Goal: Transaction & Acquisition: Purchase product/service

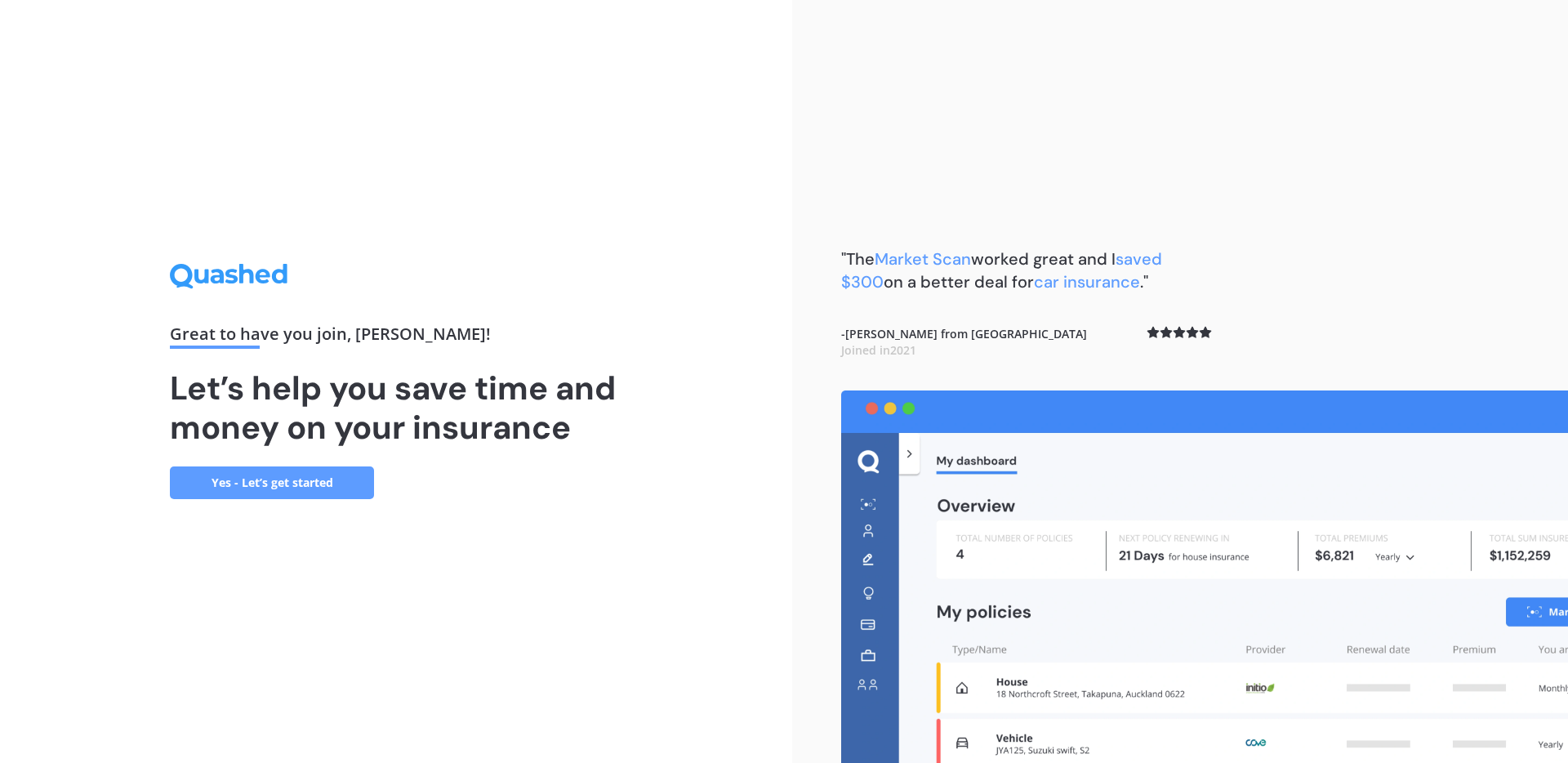
click at [309, 490] on link "Yes - Let’s get started" at bounding box center [271, 482] width 204 height 33
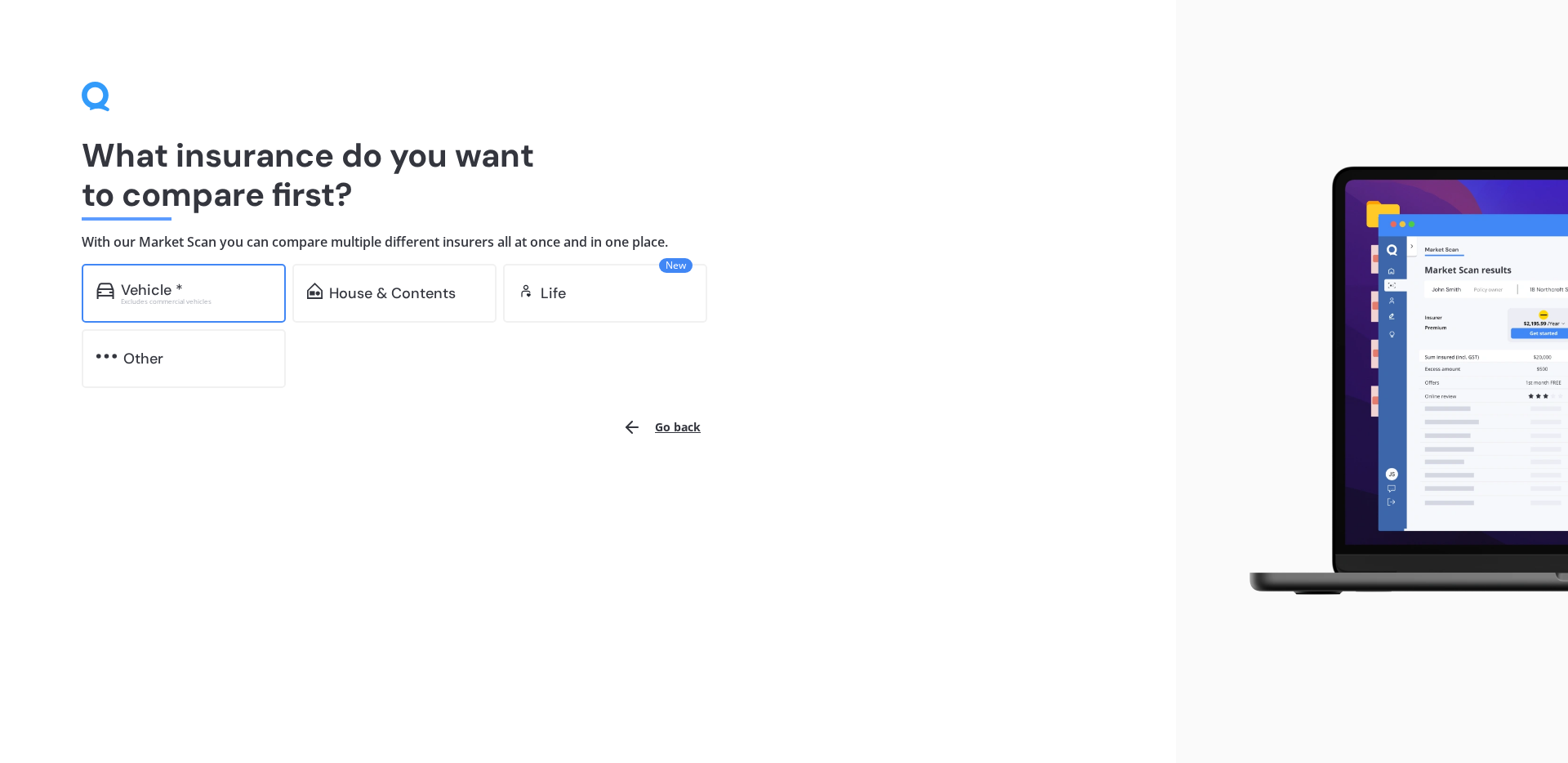
click at [192, 304] on div "Excludes commercial vehicles" at bounding box center [196, 301] width 150 height 6
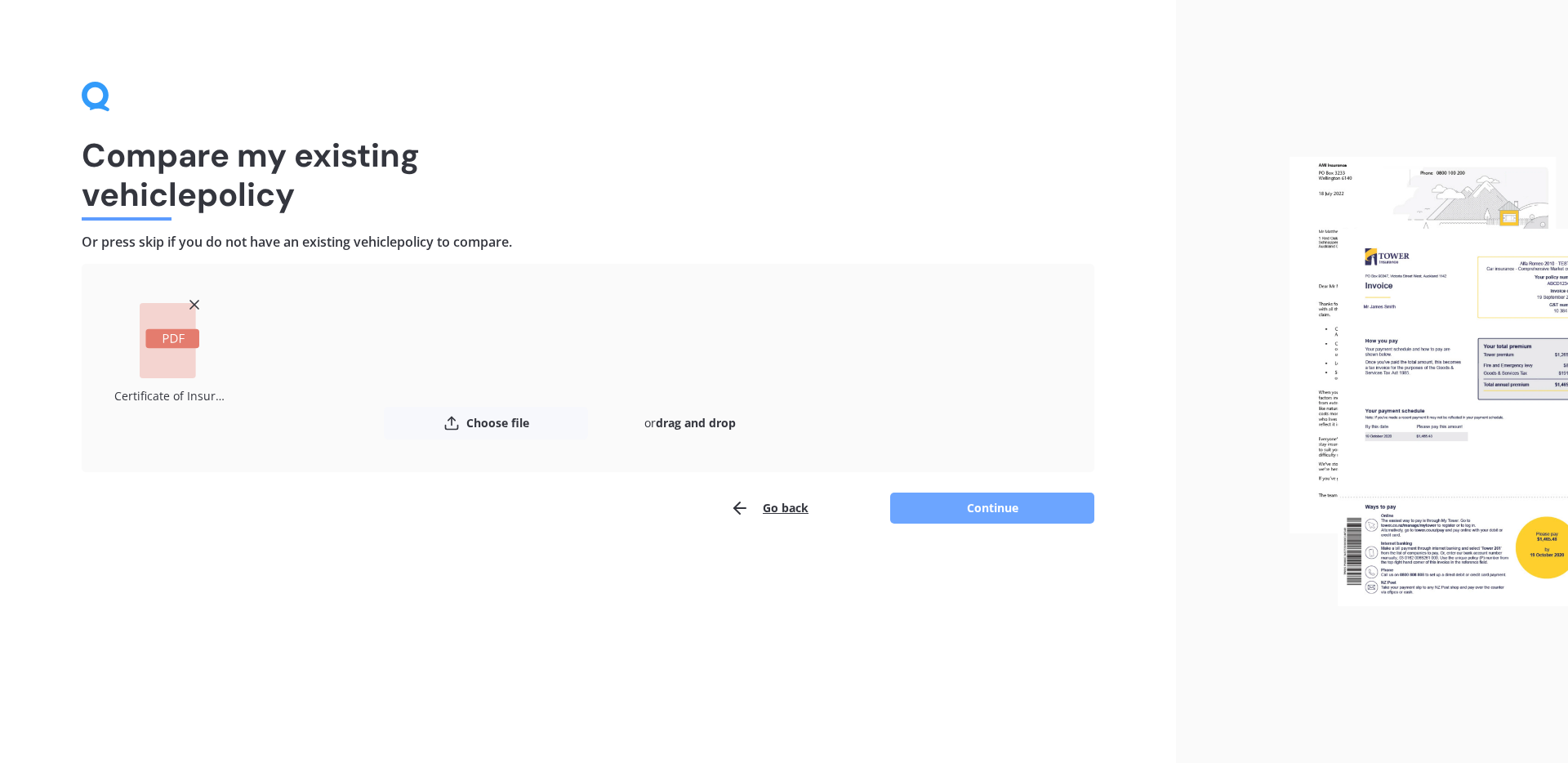
click at [927, 510] on button "Continue" at bounding box center [992, 507] width 204 height 31
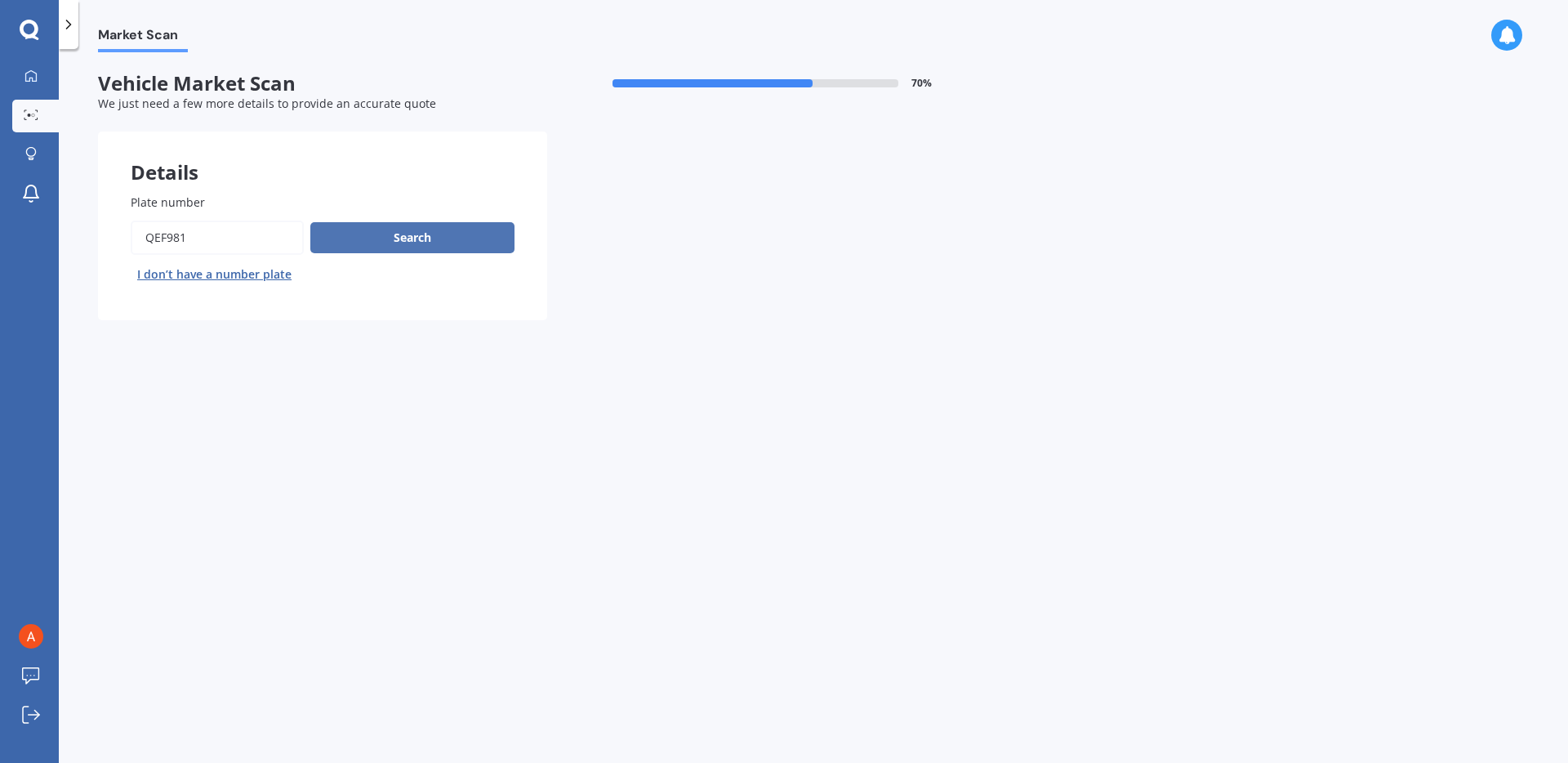
click at [378, 244] on button "Search" at bounding box center [412, 238] width 204 height 31
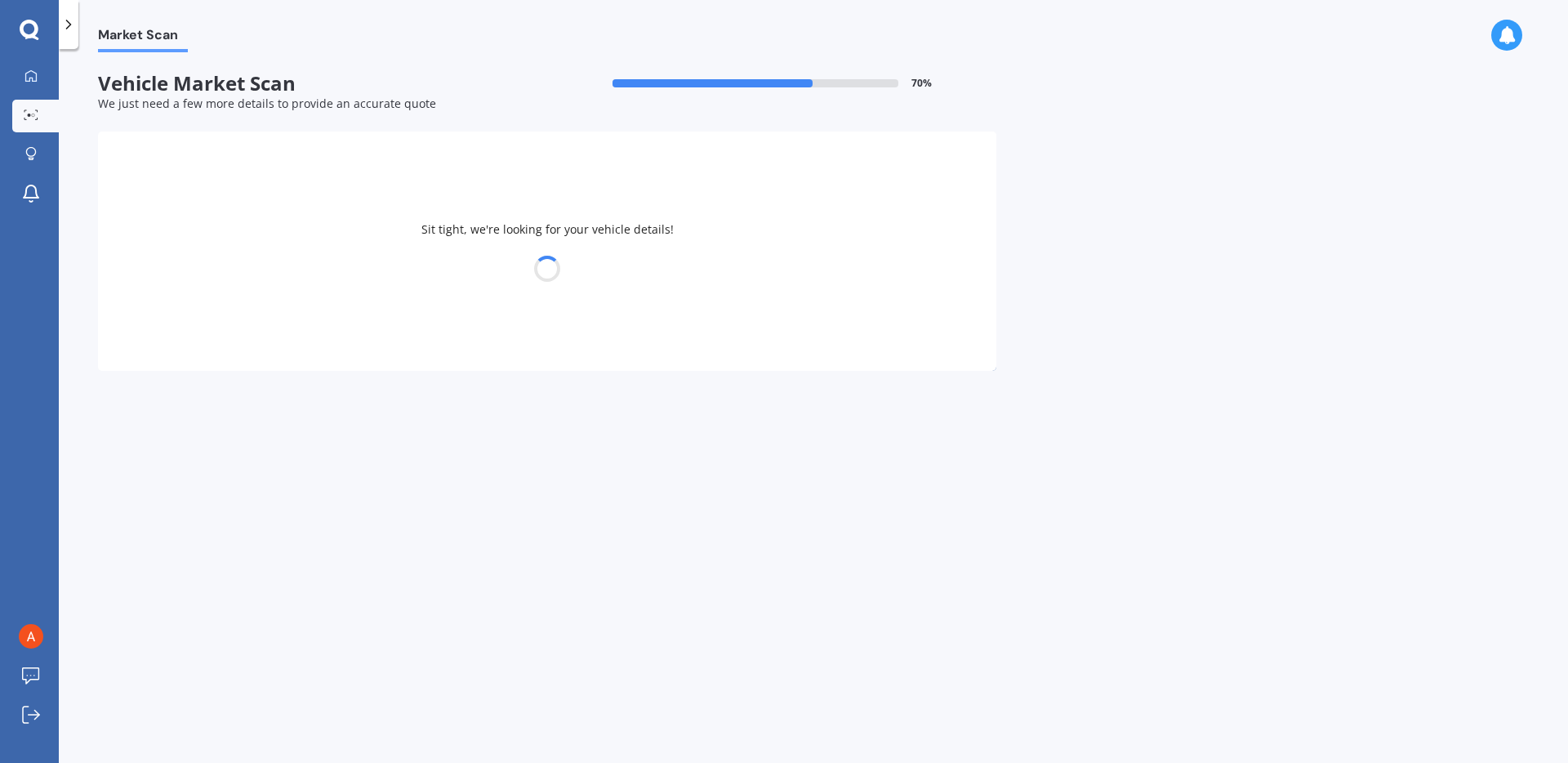
select select "TESLA"
select select "Y"
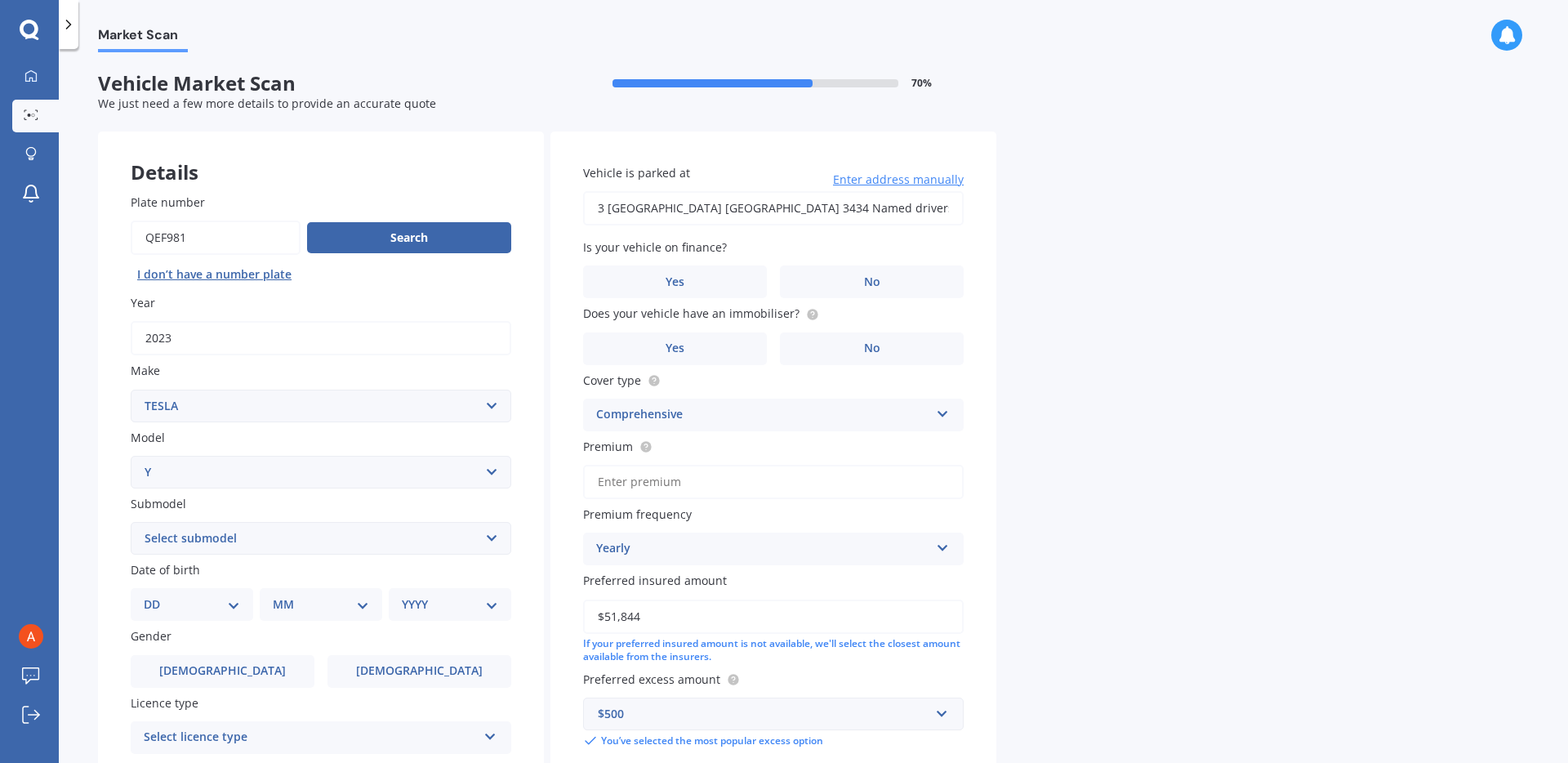
click at [880, 181] on span "Enter address manually" at bounding box center [898, 180] width 130 height 16
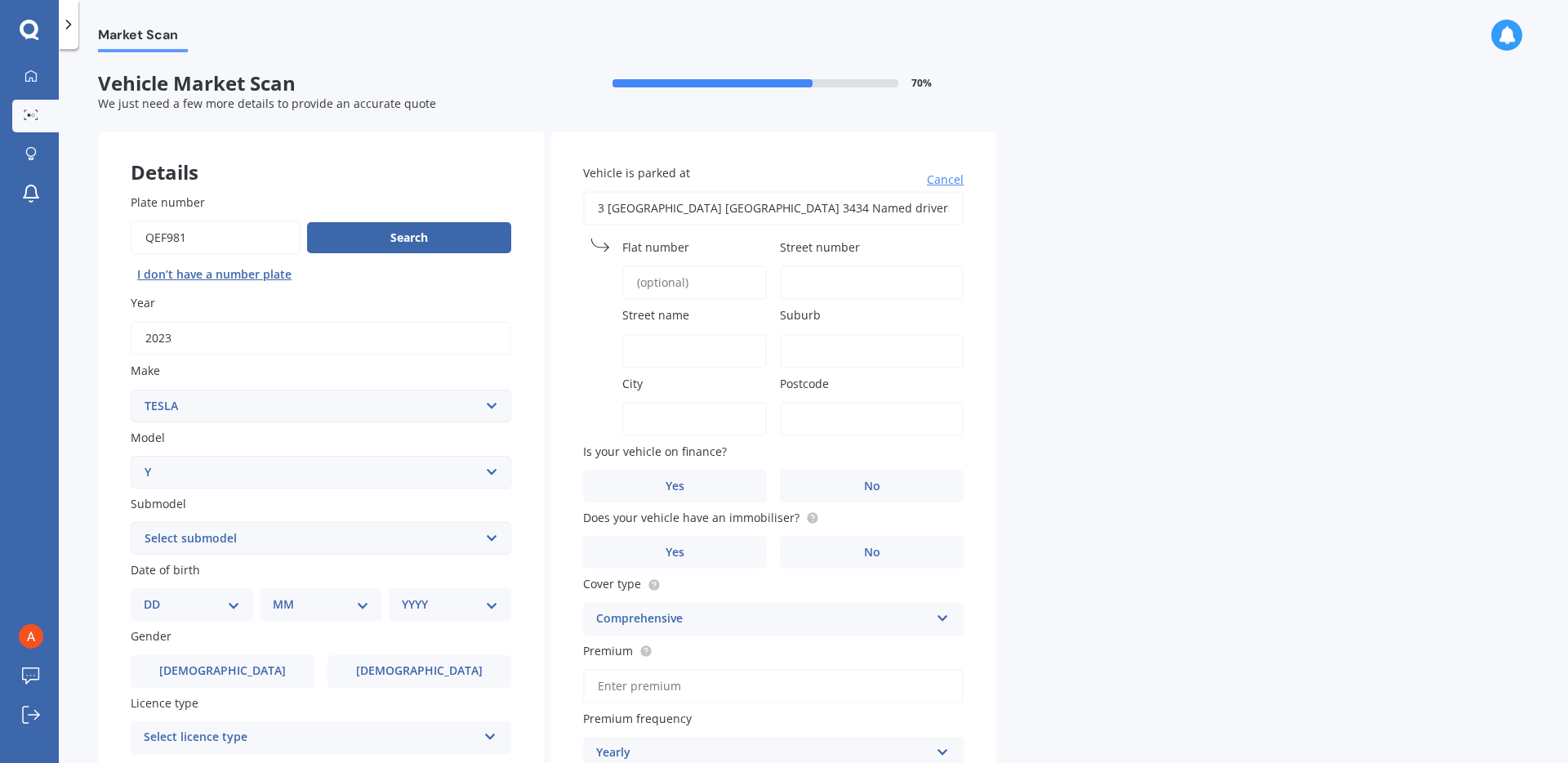
click at [810, 271] on input "Street number" at bounding box center [872, 282] width 184 height 34
type input "3/11"
type input "[GEOGRAPHIC_DATA]"
click at [827, 350] on input "Cam" at bounding box center [872, 351] width 184 height 34
type input "[GEOGRAPHIC_DATA]"
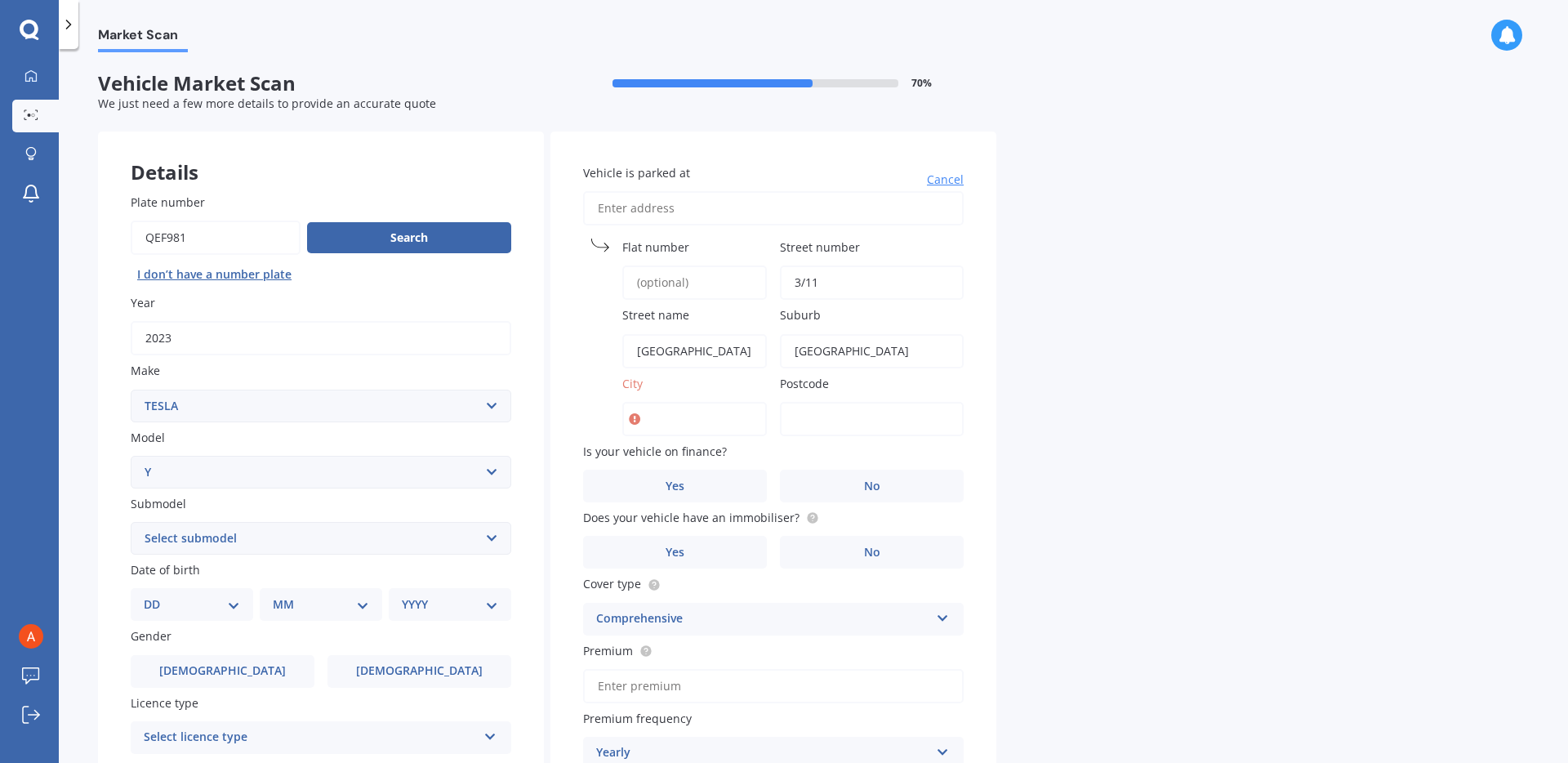
type input "[GEOGRAPHIC_DATA]"
type input "3496"
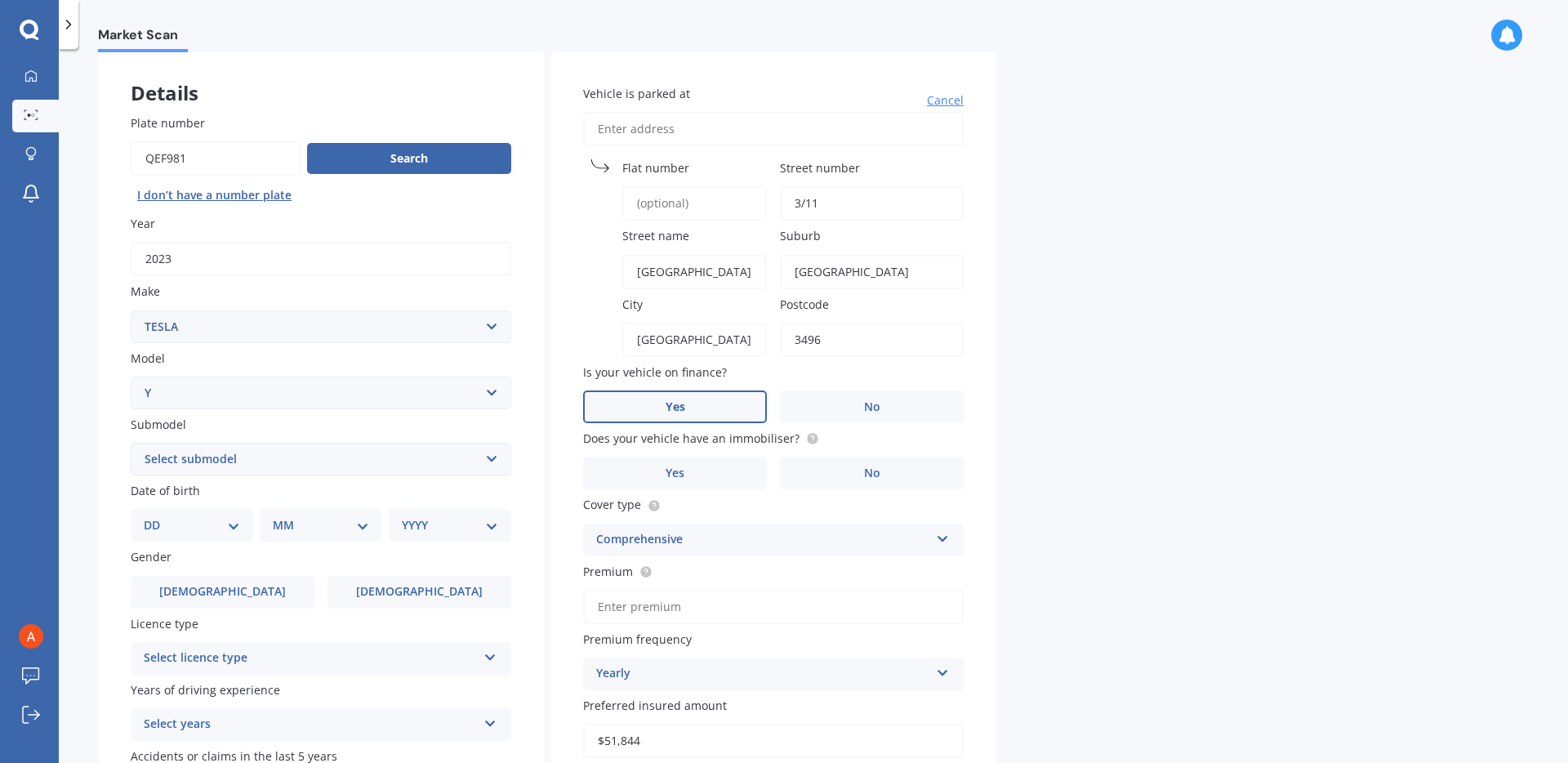
scroll to position [83, 0]
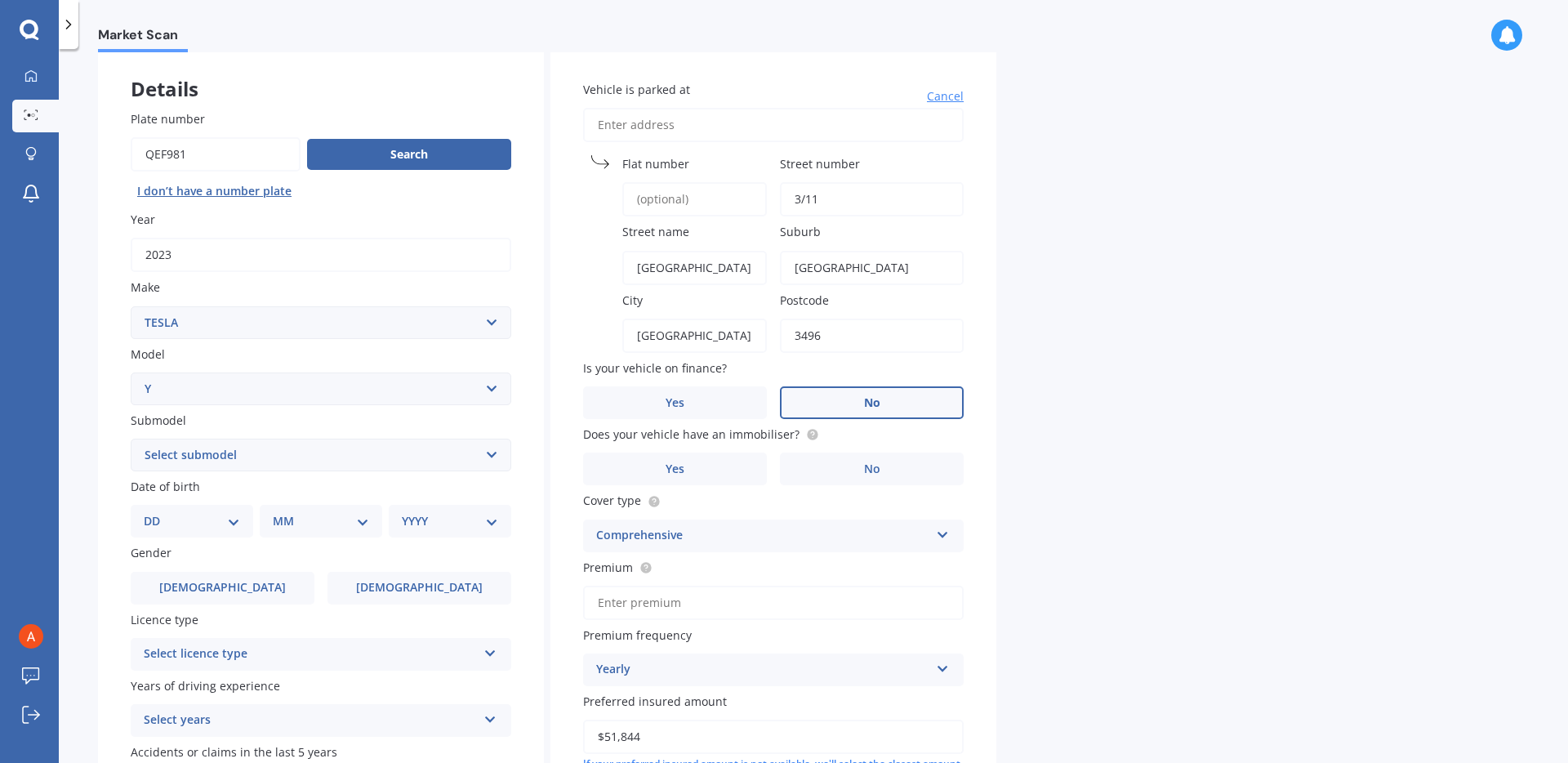
click at [807, 395] on label "No" at bounding box center [872, 403] width 184 height 33
click at [0, 0] on input "No" at bounding box center [0, 0] width 0 height 0
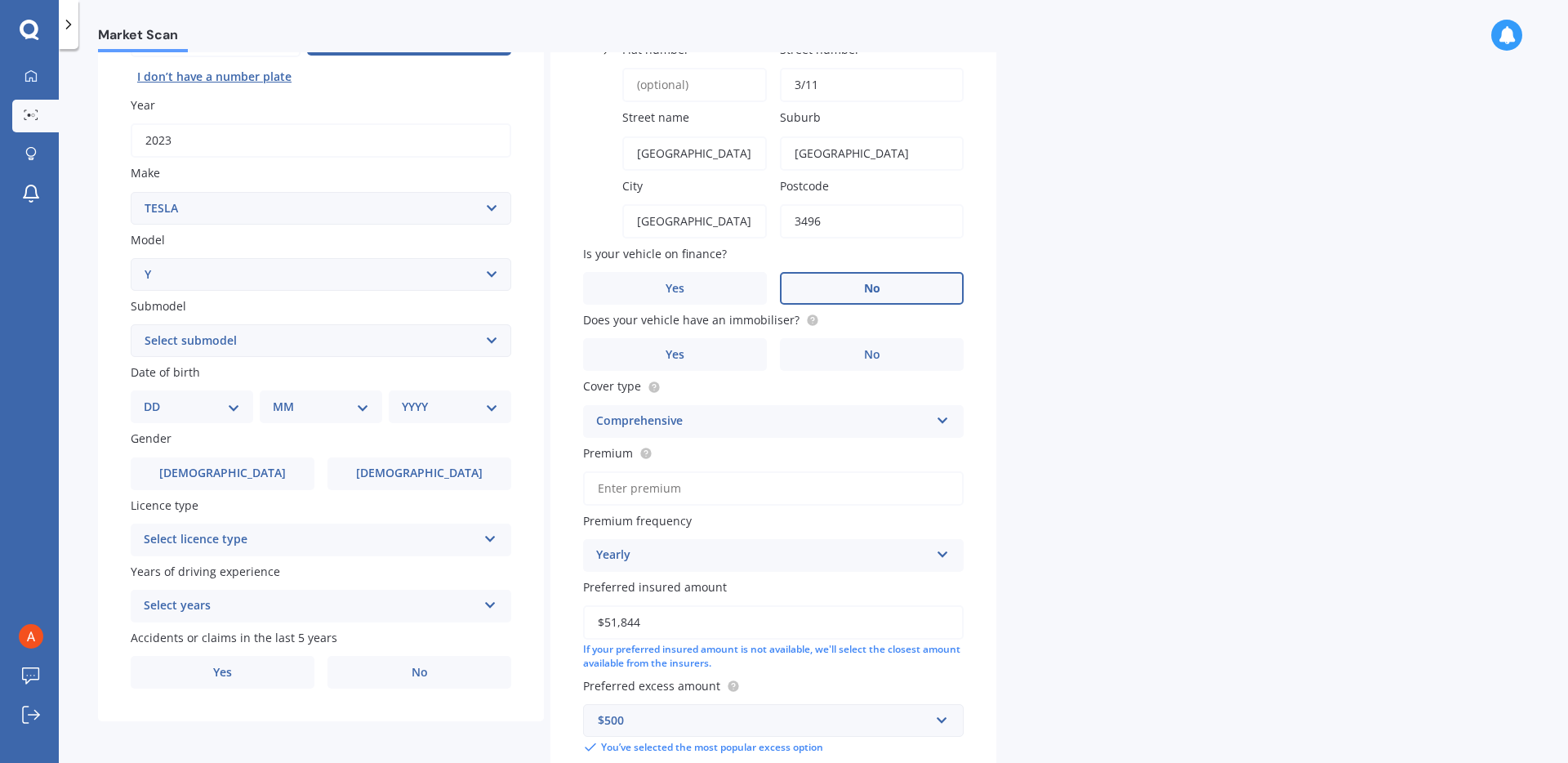
scroll to position [192, 0]
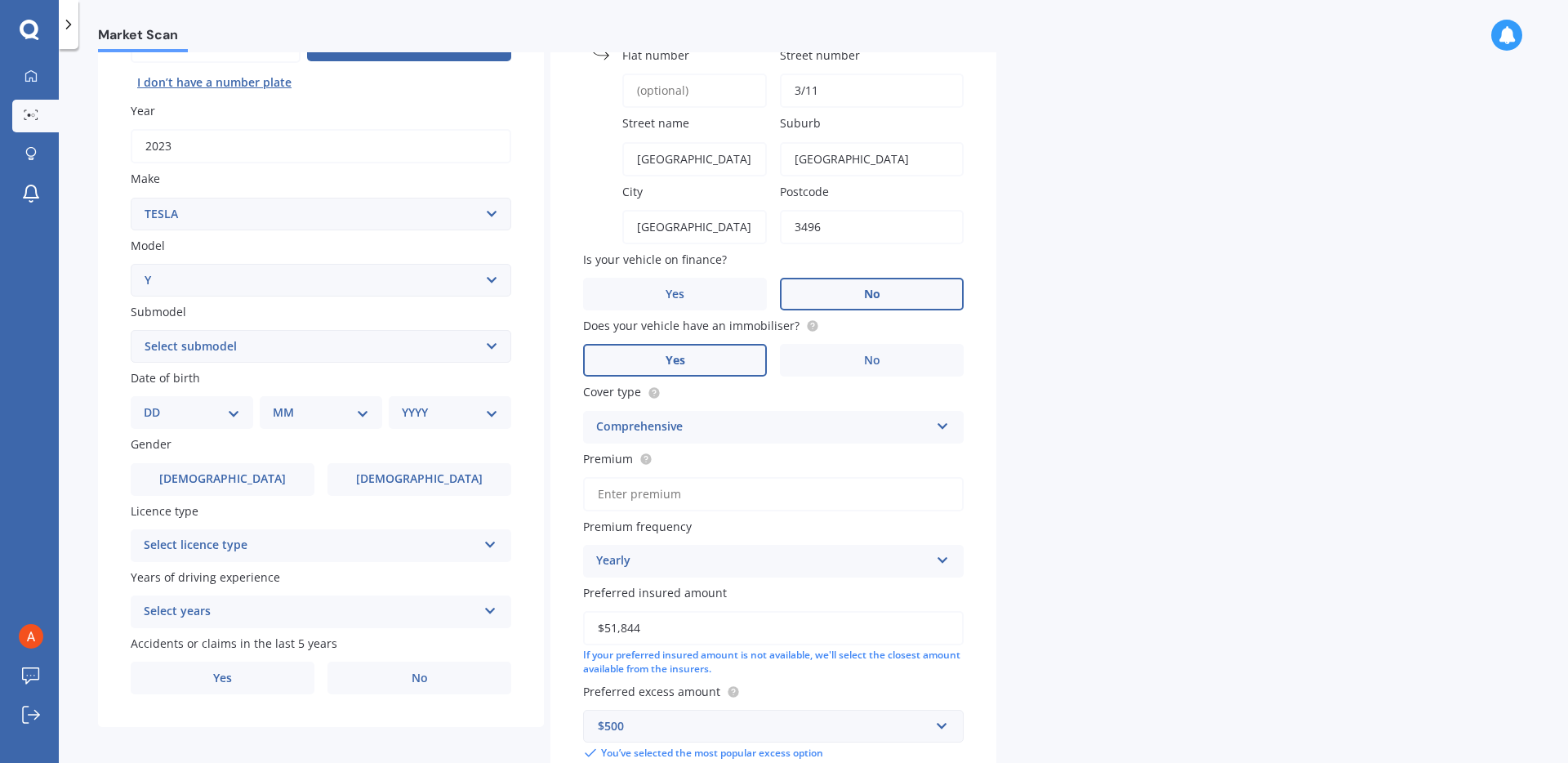
click at [726, 355] on label "Yes" at bounding box center [675, 360] width 184 height 33
click at [0, 0] on input "Yes" at bounding box center [0, 0] width 0 height 0
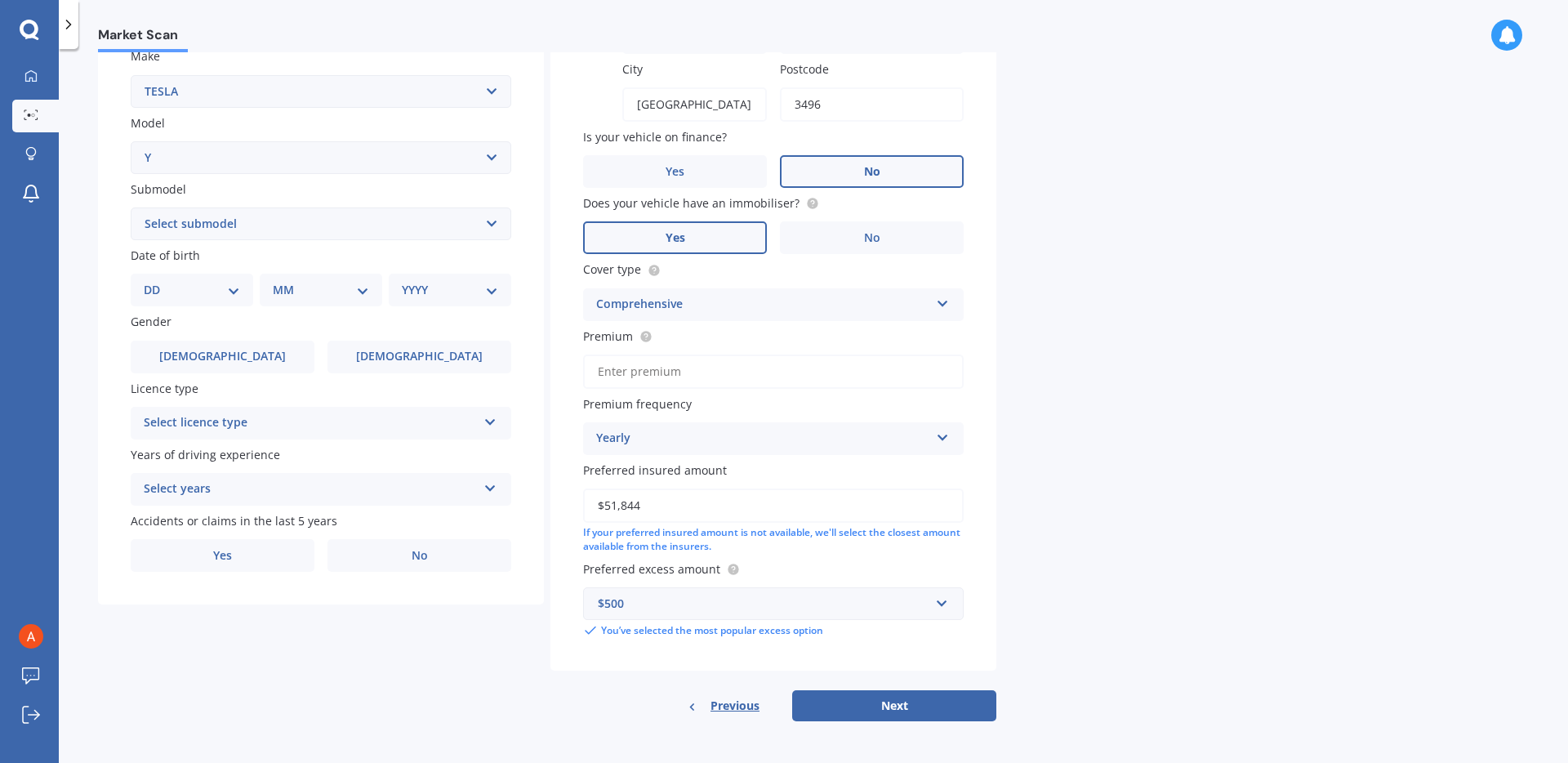
scroll to position [315, 0]
click at [630, 367] on input "Premium" at bounding box center [773, 371] width 380 height 34
click at [378, 722] on form "Vehicle Market Scan 70 % We just need a few more details to provide an accurate…" at bounding box center [547, 246] width 898 height 977
click at [671, 306] on div "Comprehensive" at bounding box center [763, 304] width 333 height 20
click at [656, 300] on div "Comprehensive" at bounding box center [763, 304] width 333 height 20
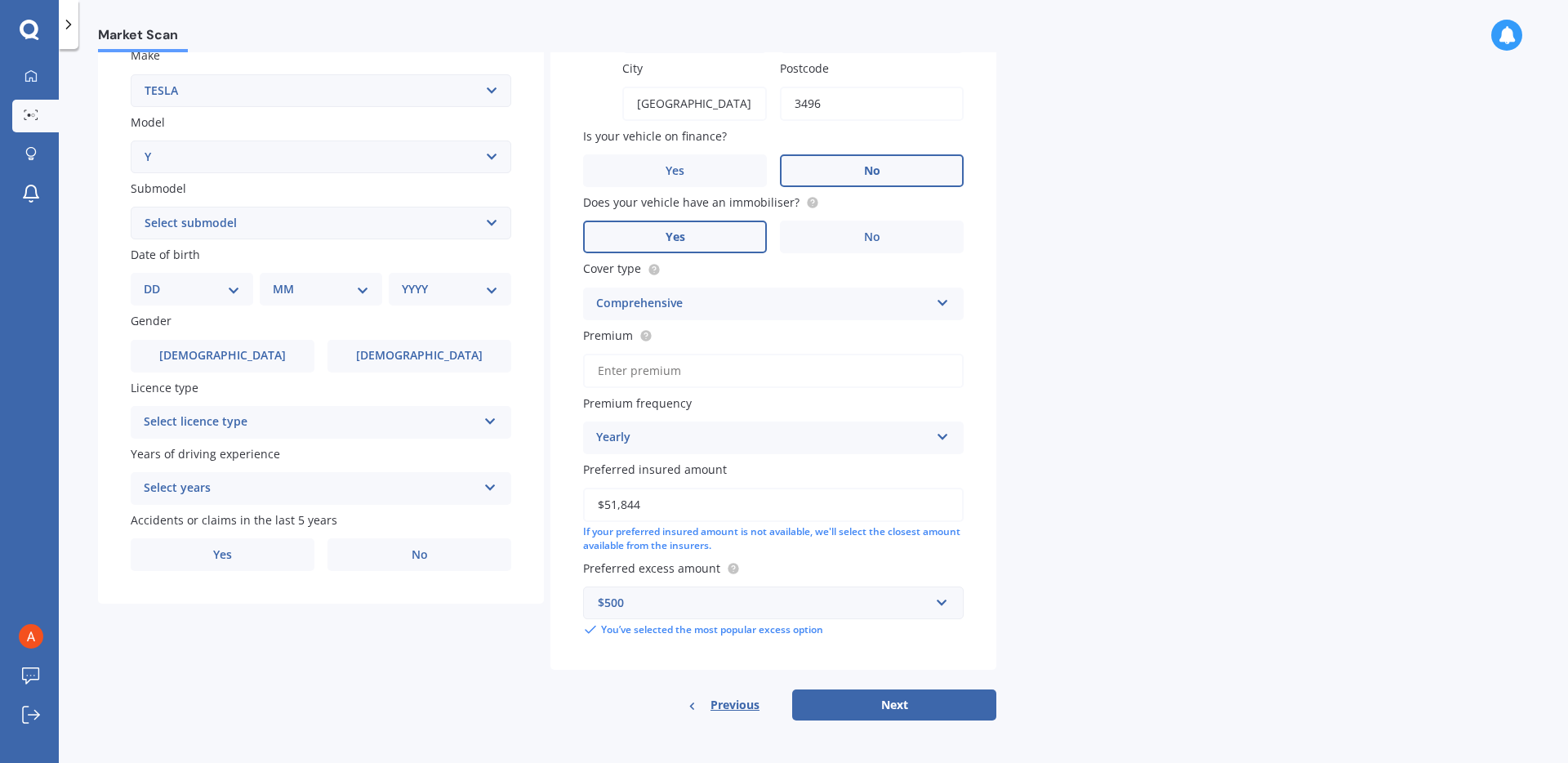
click at [630, 378] on input "Premium" at bounding box center [773, 371] width 380 height 34
type input "$500.00"
click at [628, 435] on div "Yearly" at bounding box center [763, 438] width 333 height 20
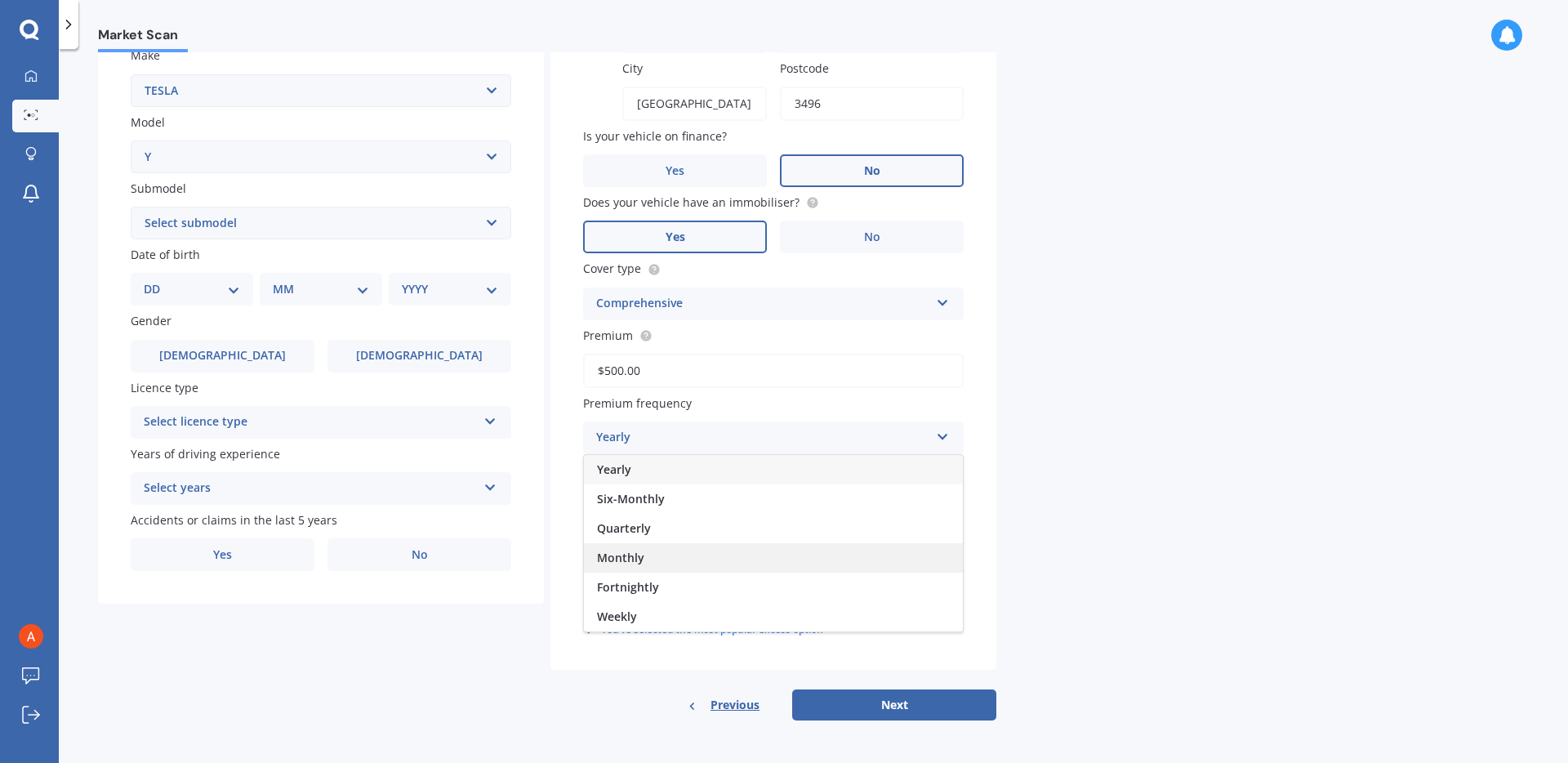
click at [631, 560] on span "Monthly" at bounding box center [620, 557] width 47 height 15
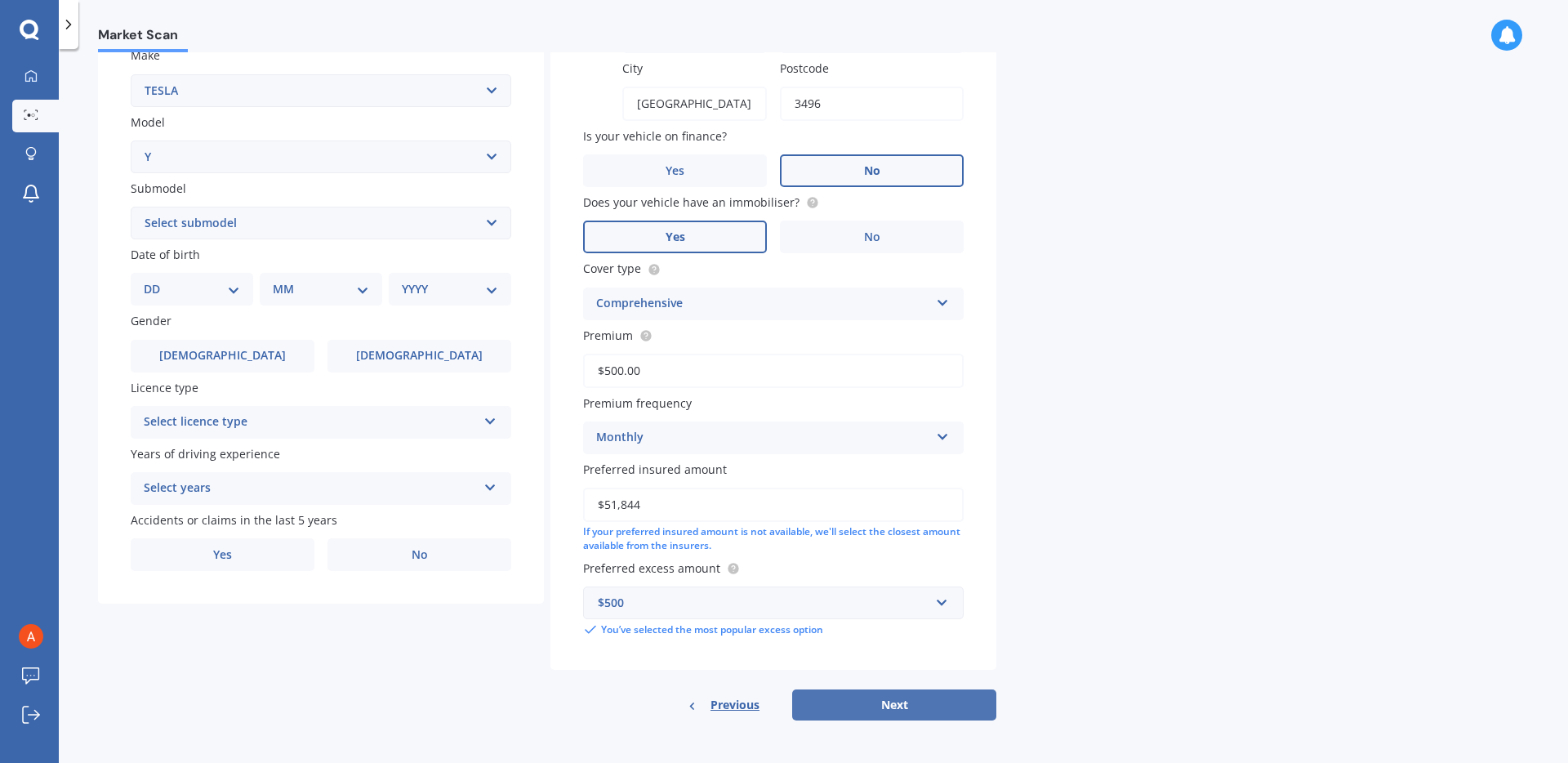
click at [837, 712] on button "Next" at bounding box center [894, 705] width 204 height 31
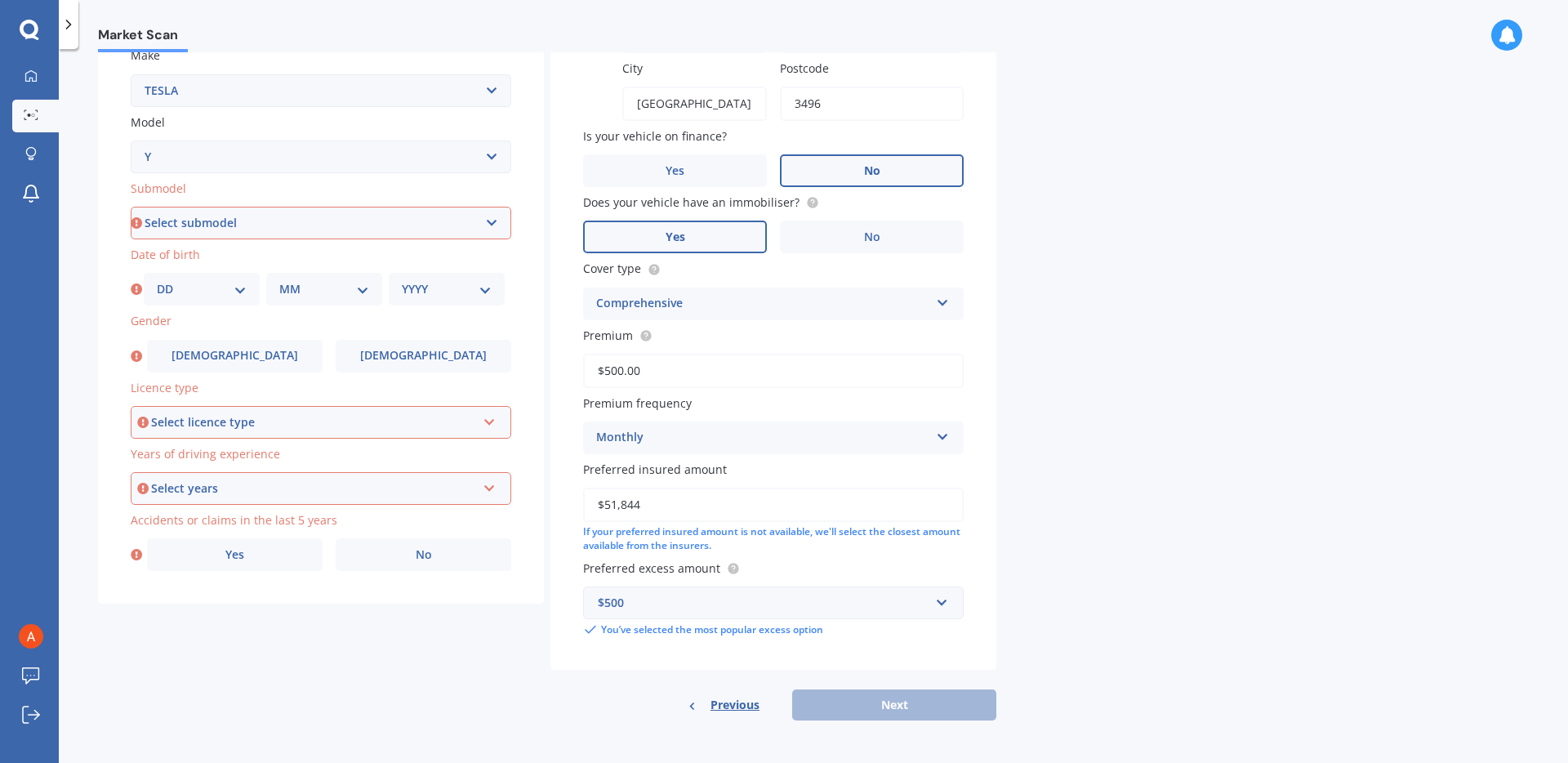
click at [190, 219] on select "Select submodel EV" at bounding box center [321, 222] width 380 height 33
select select "EV"
click at [130, 206] on select "Select submodel EV" at bounding box center [321, 222] width 380 height 33
click at [198, 294] on select "DD 01 02 03 04 05 06 07 08 09 10 11 12 13 14 15 16 17 18 19 20 21 22 23 24 25 2…" at bounding box center [202, 289] width 90 height 18
select select "01"
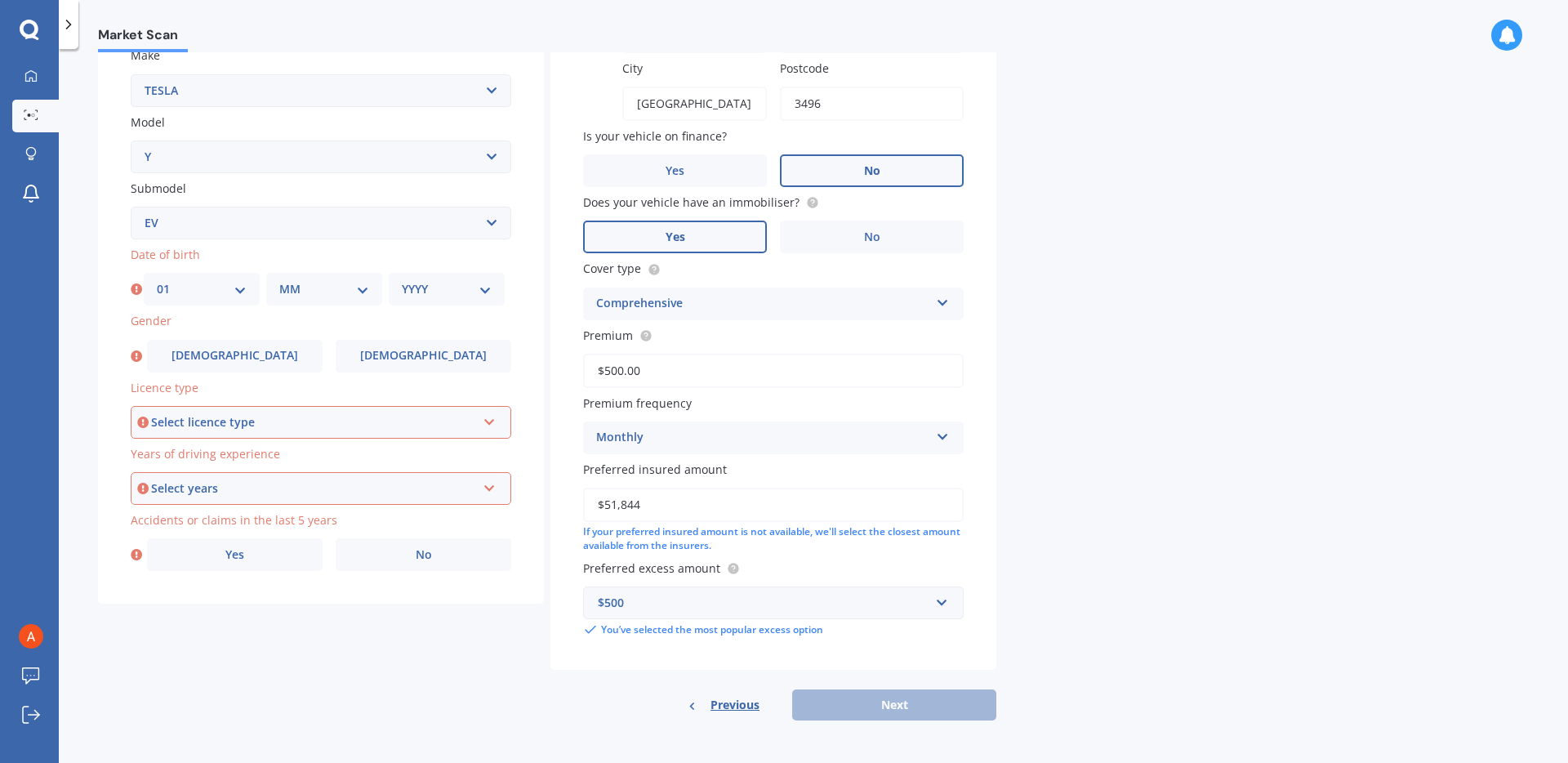
click at [157, 281] on select "DD 01 02 03 04 05 06 07 08 09 10 11 12 13 14 15 16 17 18 19 20 21 22 23 24 25 2…" at bounding box center [202, 289] width 90 height 18
click at [313, 290] on select "MM 01 02 03 04 05 06 07 08 09 10 11 12" at bounding box center [324, 289] width 90 height 18
select select "03"
click at [279, 281] on select "MM 01 02 03 04 05 06 07 08 09 10 11 12" at bounding box center [324, 289] width 90 height 18
click at [453, 285] on select "YYYY 2025 2024 2023 2022 2021 2020 2019 2018 2017 2016 2015 2014 2013 2012 2011…" at bounding box center [446, 289] width 90 height 18
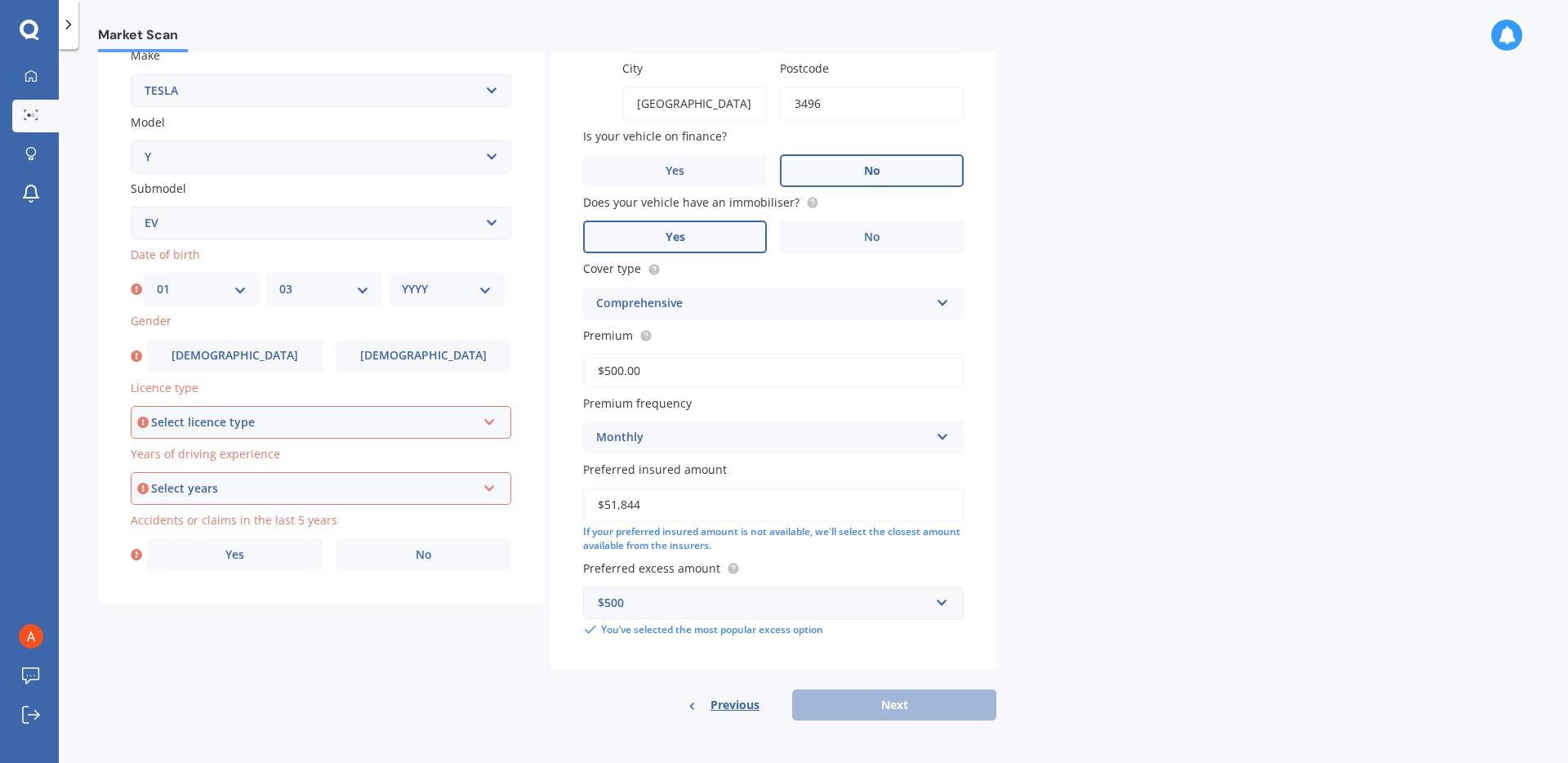
select select "1977"
click at [402, 281] on select "YYYY 2025 2024 2023 2022 2021 2020 2019 2018 2017 2016 2015 2014 2013 2012 2011…" at bounding box center [446, 289] width 90 height 18
click at [263, 420] on div "Select licence type" at bounding box center [313, 423] width 325 height 18
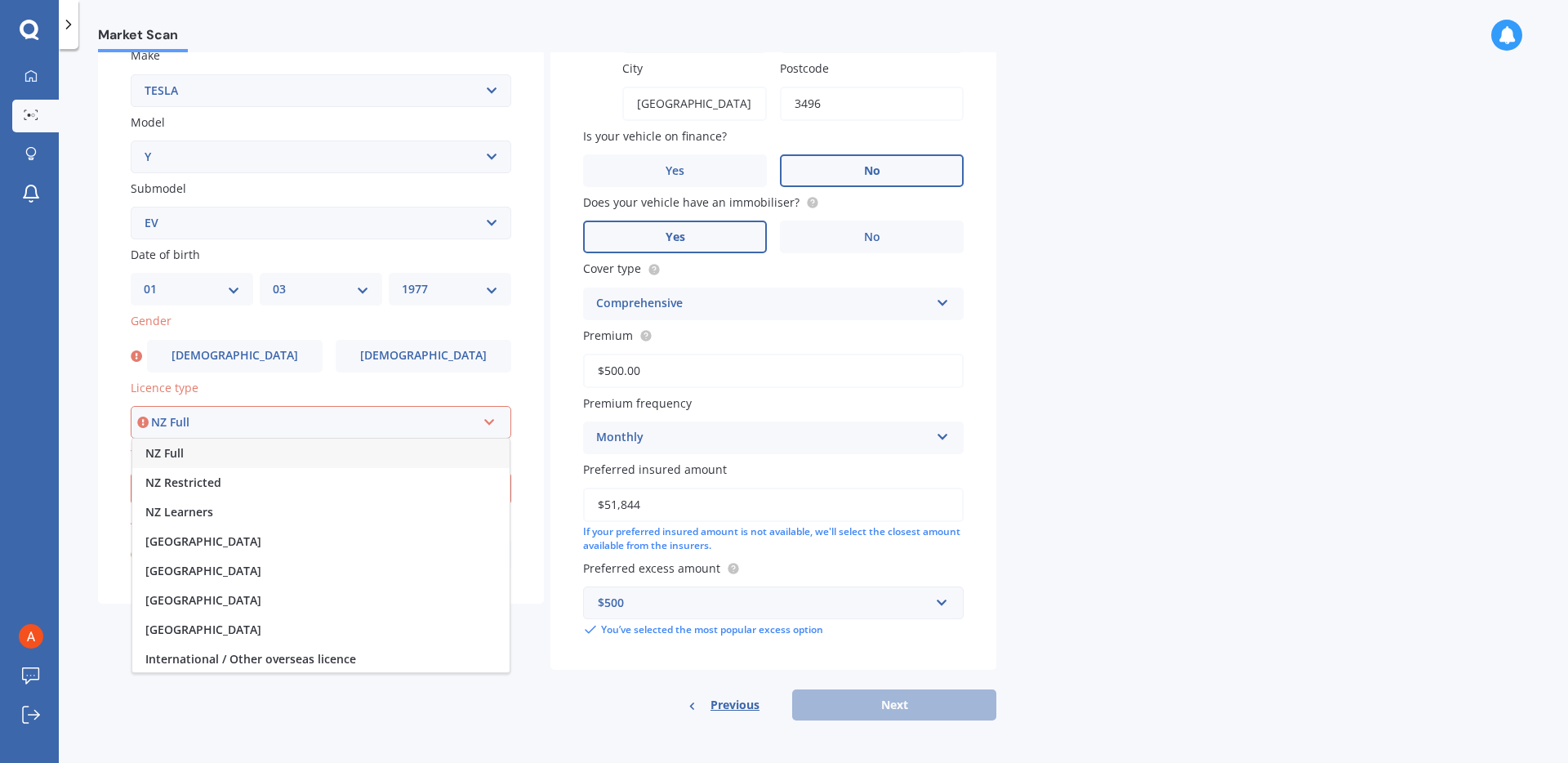
click at [251, 449] on div "NZ Full" at bounding box center [321, 453] width 377 height 29
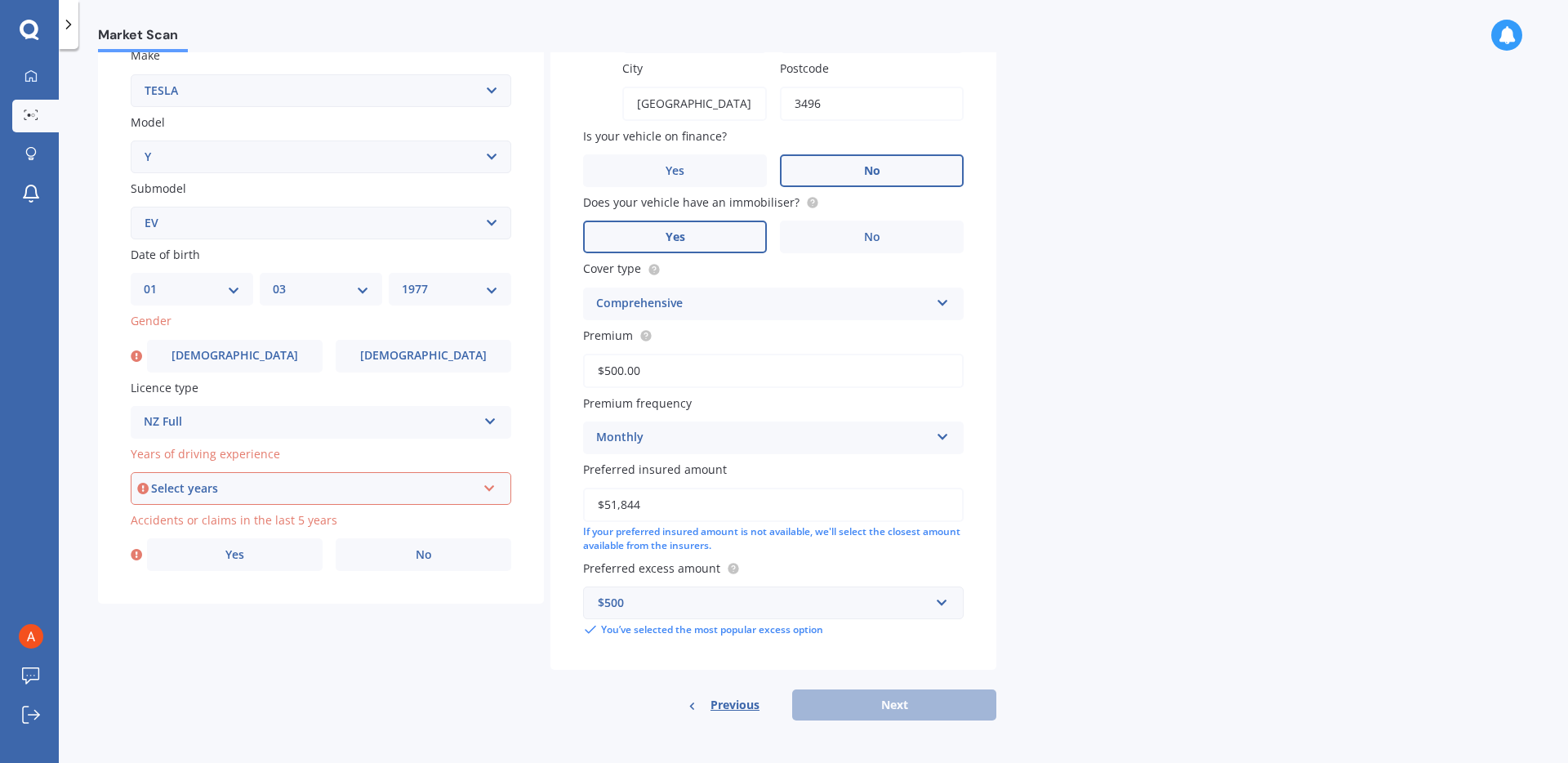
click at [251, 483] on div "Select years" at bounding box center [313, 489] width 325 height 18
click at [249, 512] on div "5 or more years" at bounding box center [321, 519] width 377 height 29
click at [238, 549] on span "Yes" at bounding box center [235, 556] width 20 height 14
click at [0, 0] on input "Yes" at bounding box center [0, 0] width 0 height 0
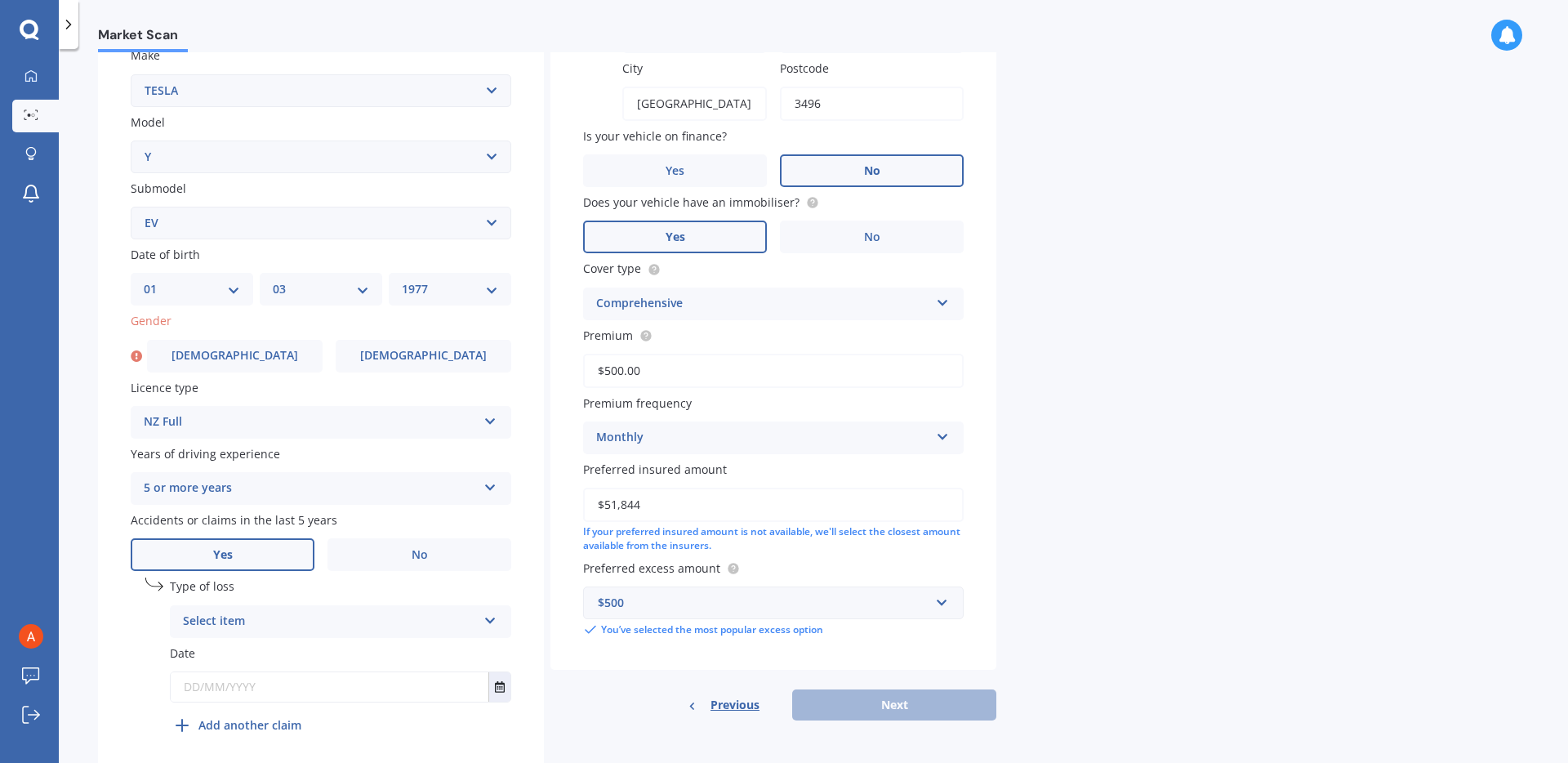
scroll to position [376, 0]
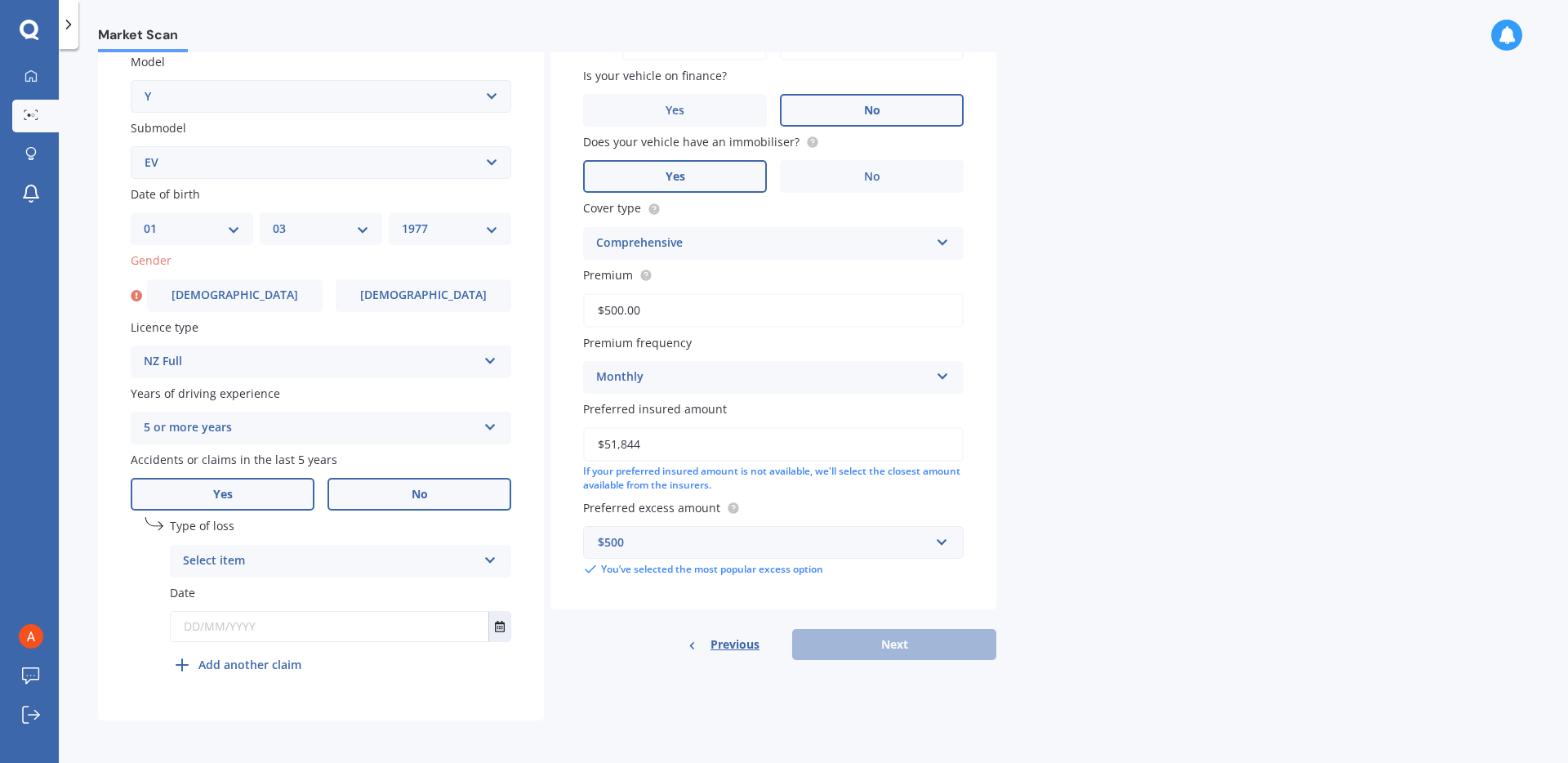
click at [378, 492] on label "No" at bounding box center [420, 494] width 184 height 33
click at [0, 0] on input "No" at bounding box center [0, 0] width 0 height 0
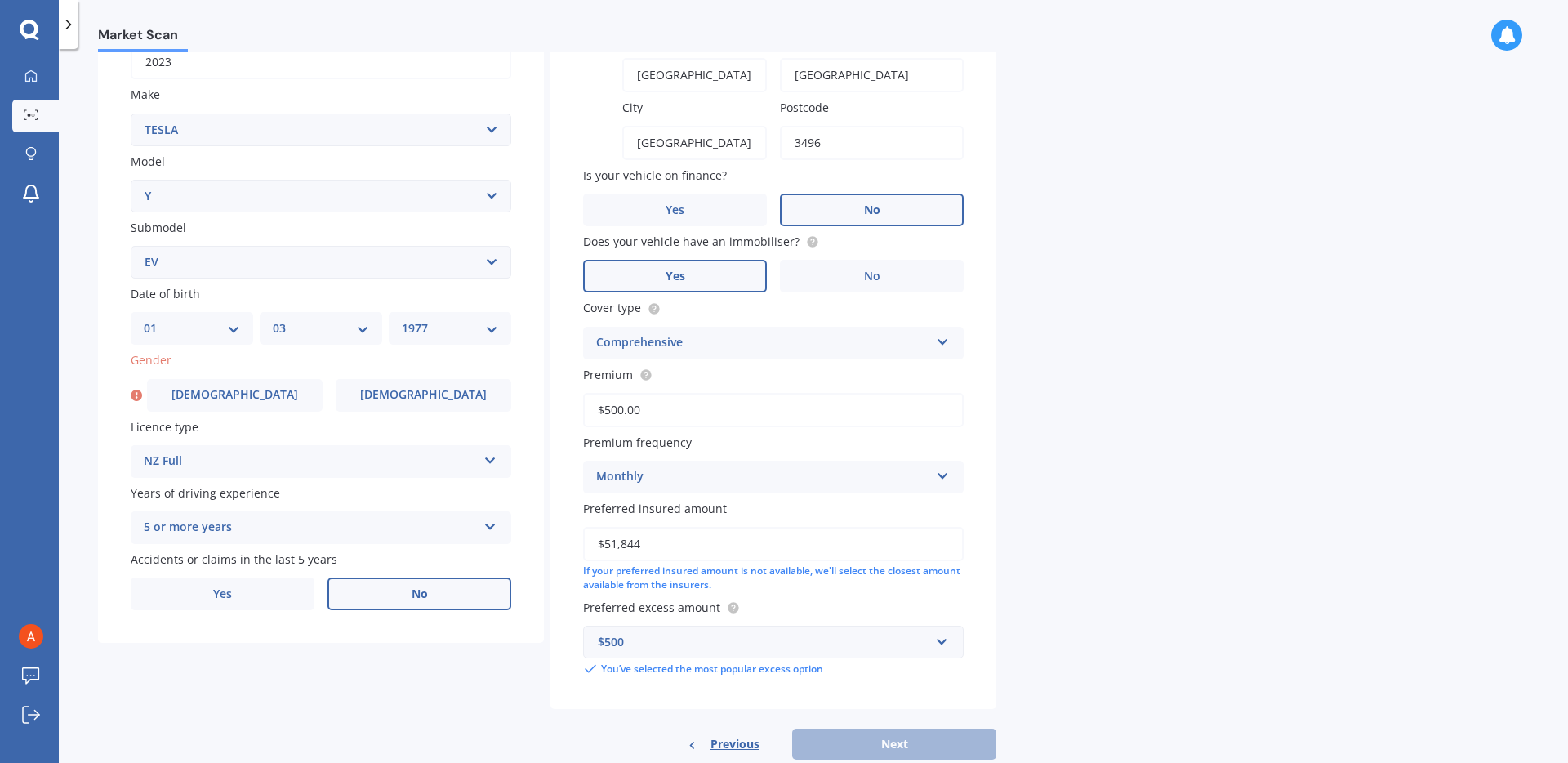
scroll to position [270, 0]
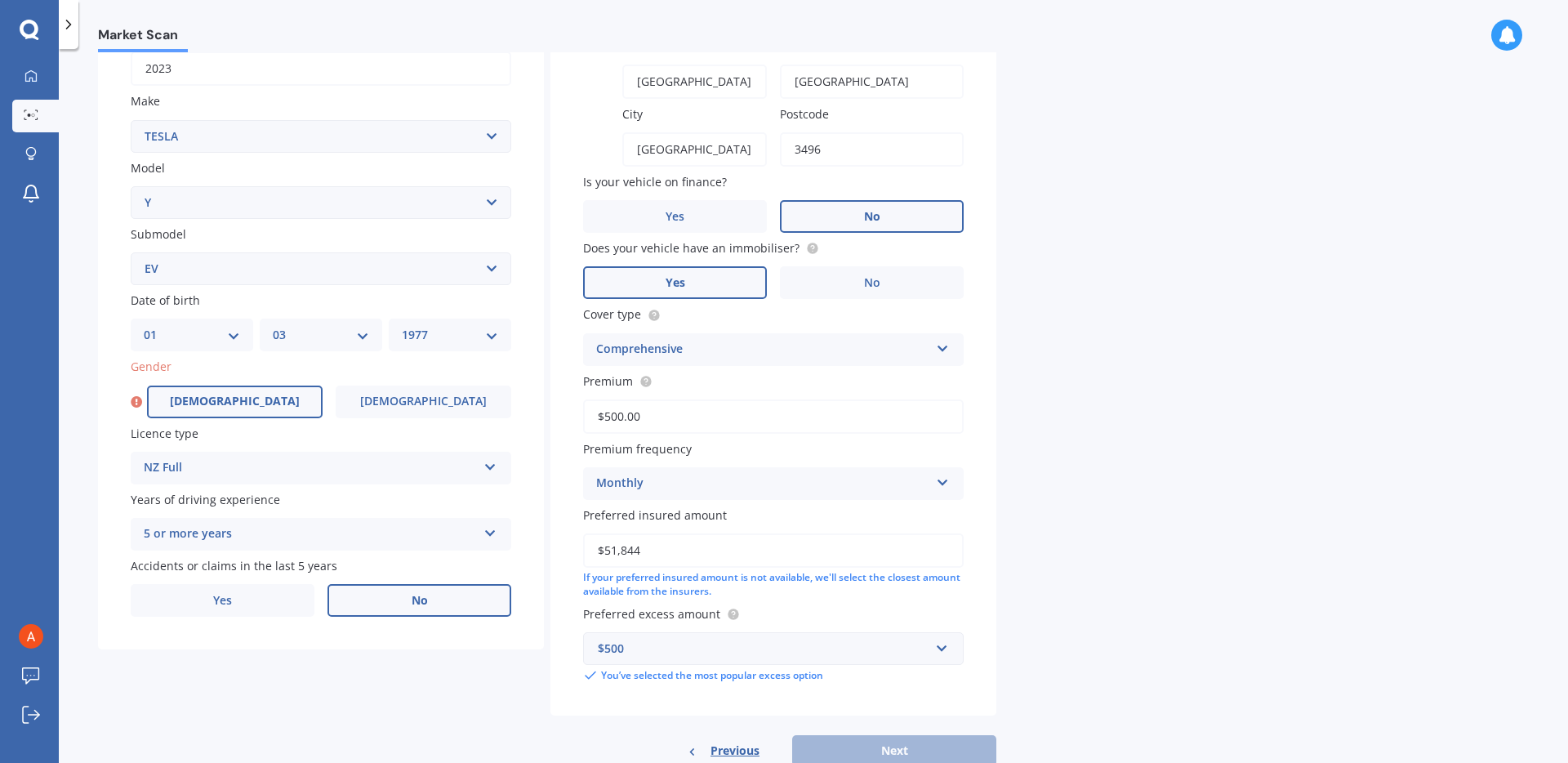
click at [188, 398] on label "[DEMOGRAPHIC_DATA]" at bounding box center [235, 402] width 176 height 33
click at [0, 0] on input "[DEMOGRAPHIC_DATA]" at bounding box center [0, 0] width 0 height 0
click at [854, 743] on button "Next" at bounding box center [894, 750] width 204 height 31
select select "01"
select select "03"
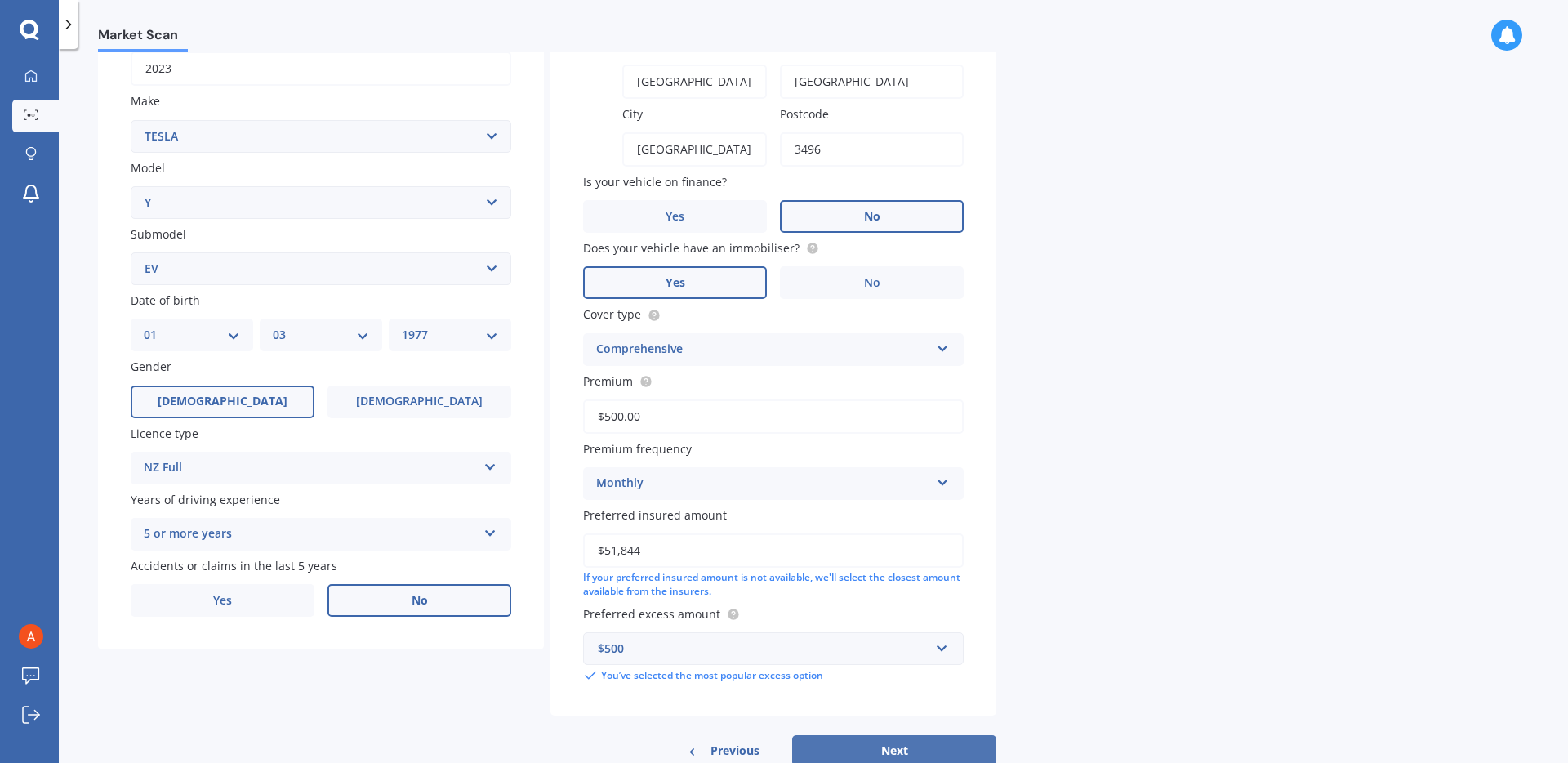
select select "1977"
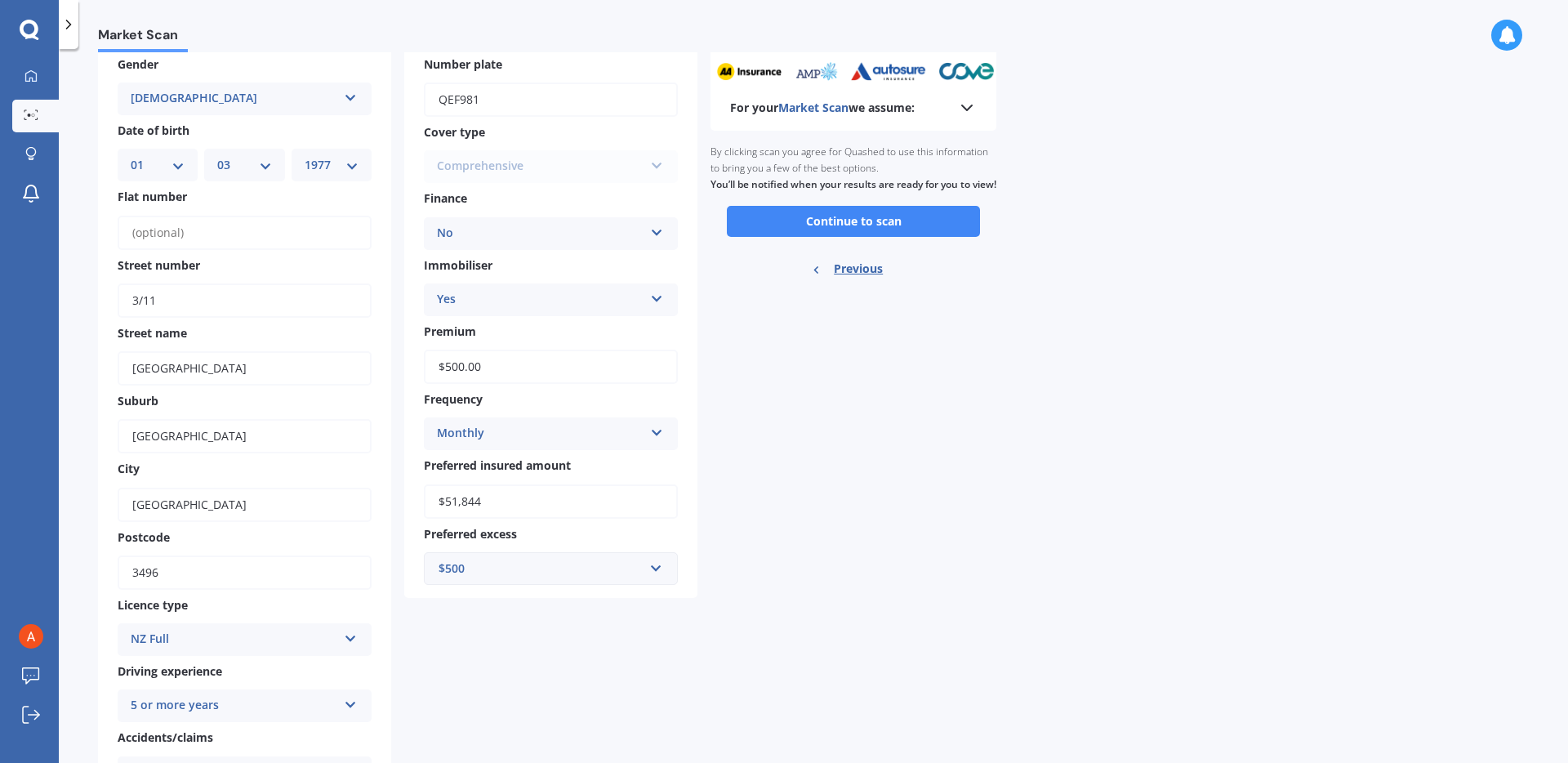
scroll to position [0, 0]
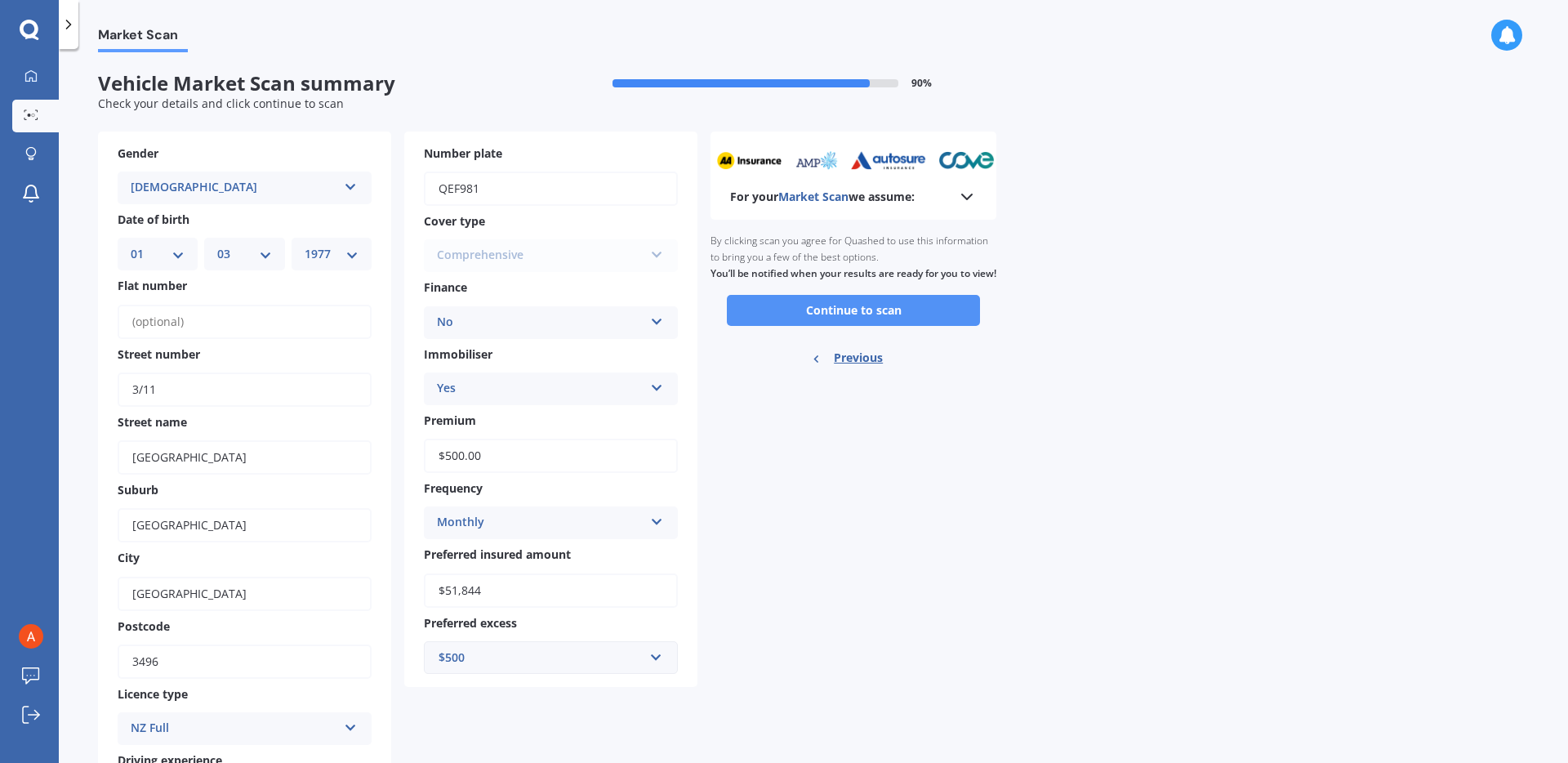
click at [830, 320] on button "Continue to scan" at bounding box center [853, 310] width 253 height 31
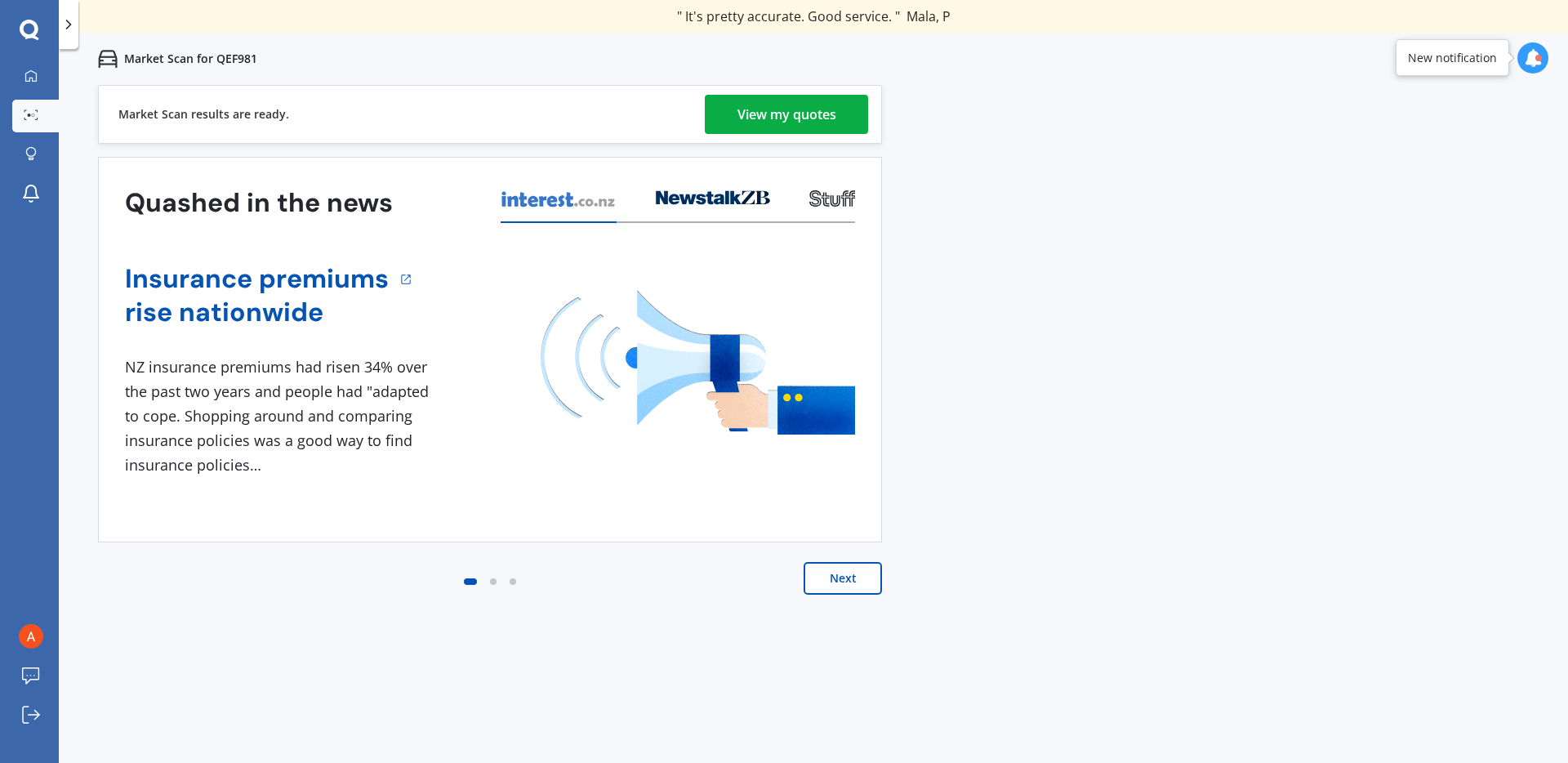
click at [753, 109] on div "View my quotes" at bounding box center [787, 114] width 99 height 39
